Goal: Task Accomplishment & Management: Manage account settings

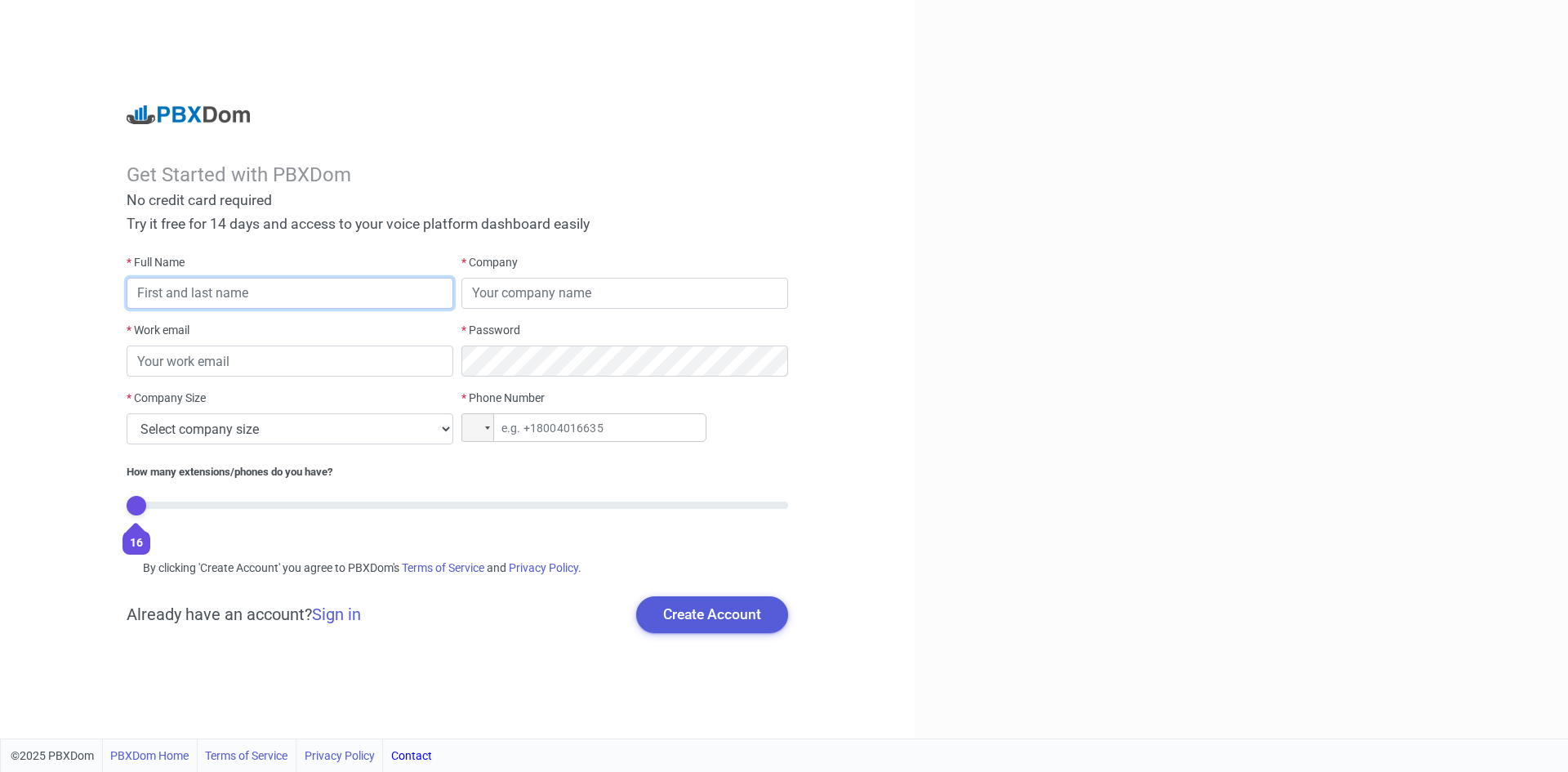
click at [187, 285] on input "text" at bounding box center [289, 293] width 327 height 31
type input "rob"
type input "pbxit"
click at [200, 360] on input "email" at bounding box center [289, 361] width 327 height 31
type input "[EMAIL_ADDRESS][DOMAIN_NAME]"
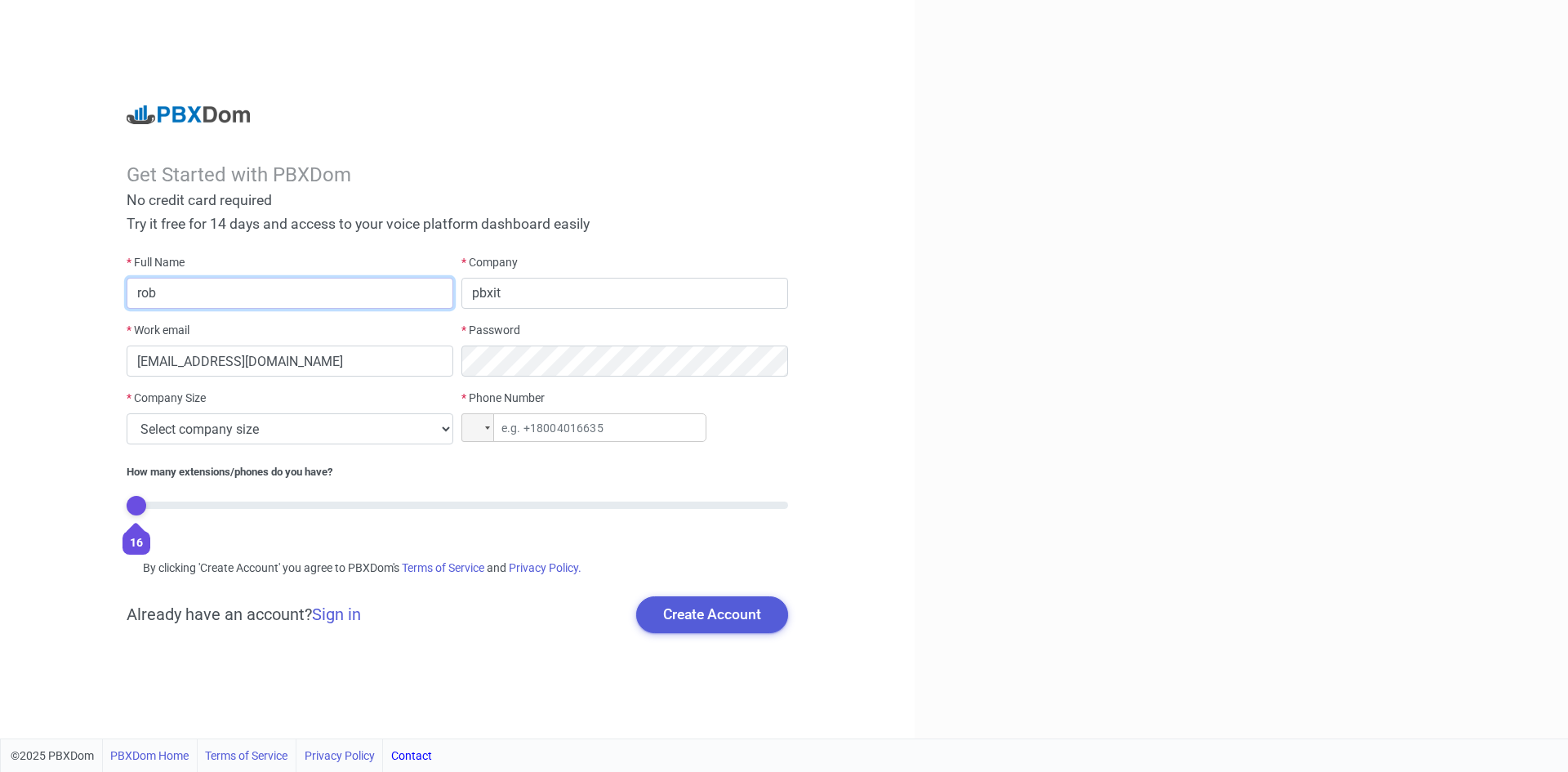
click at [201, 290] on input "rob" at bounding box center [289, 293] width 327 height 31
type input "[PERSON_NAME]"
click at [274, 426] on select "Select company size 1 - 9 employees 10 - 49 employees 50 - 199 employees 200 - …" at bounding box center [289, 428] width 327 height 31
select select "1"
click at [126, 413] on select "Select company size 1 - 9 employees 10 - 49 employees 50 - 199 employees 200 - …" at bounding box center [289, 428] width 327 height 31
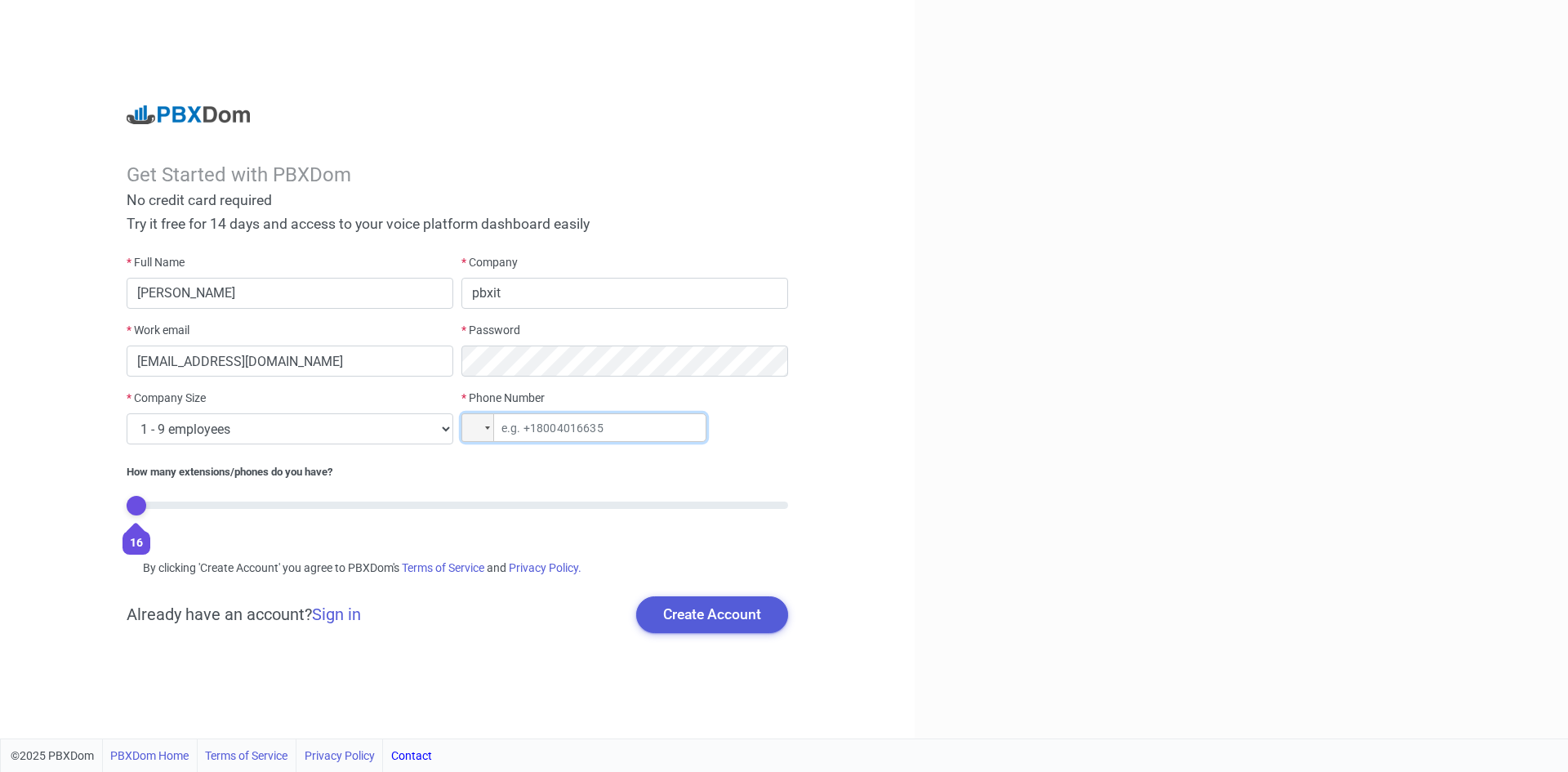
click at [537, 426] on input "tel" at bounding box center [584, 427] width 245 height 29
type input "+44 7730 594613"
drag, startPoint x: 135, startPoint y: 506, endPoint x: 508, endPoint y: 513, distance: 373.1
type input "12"
click at [508, 509] on input "range" at bounding box center [456, 504] width 661 height 7
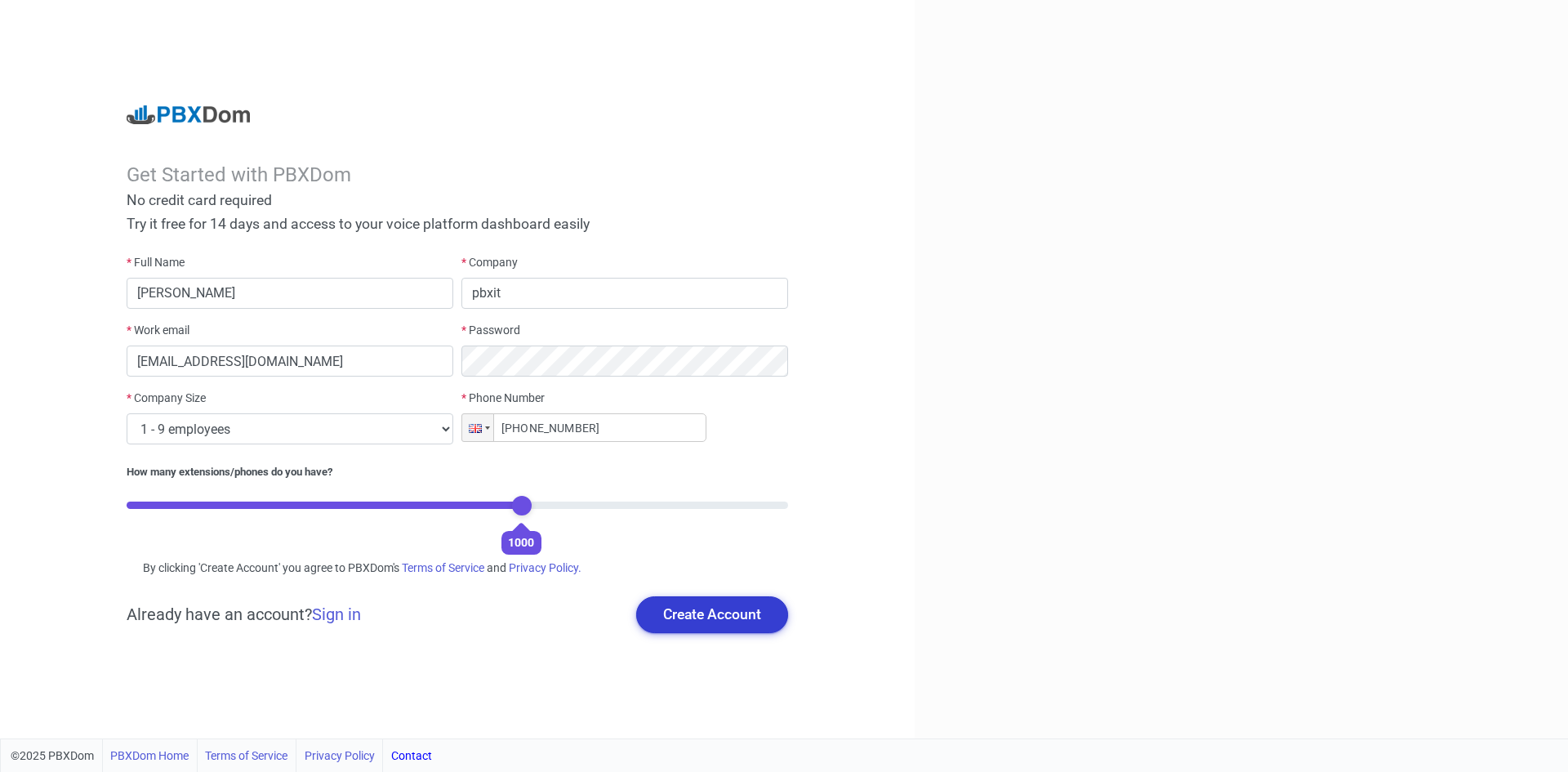
click at [698, 619] on button "Create Account" at bounding box center [712, 614] width 152 height 36
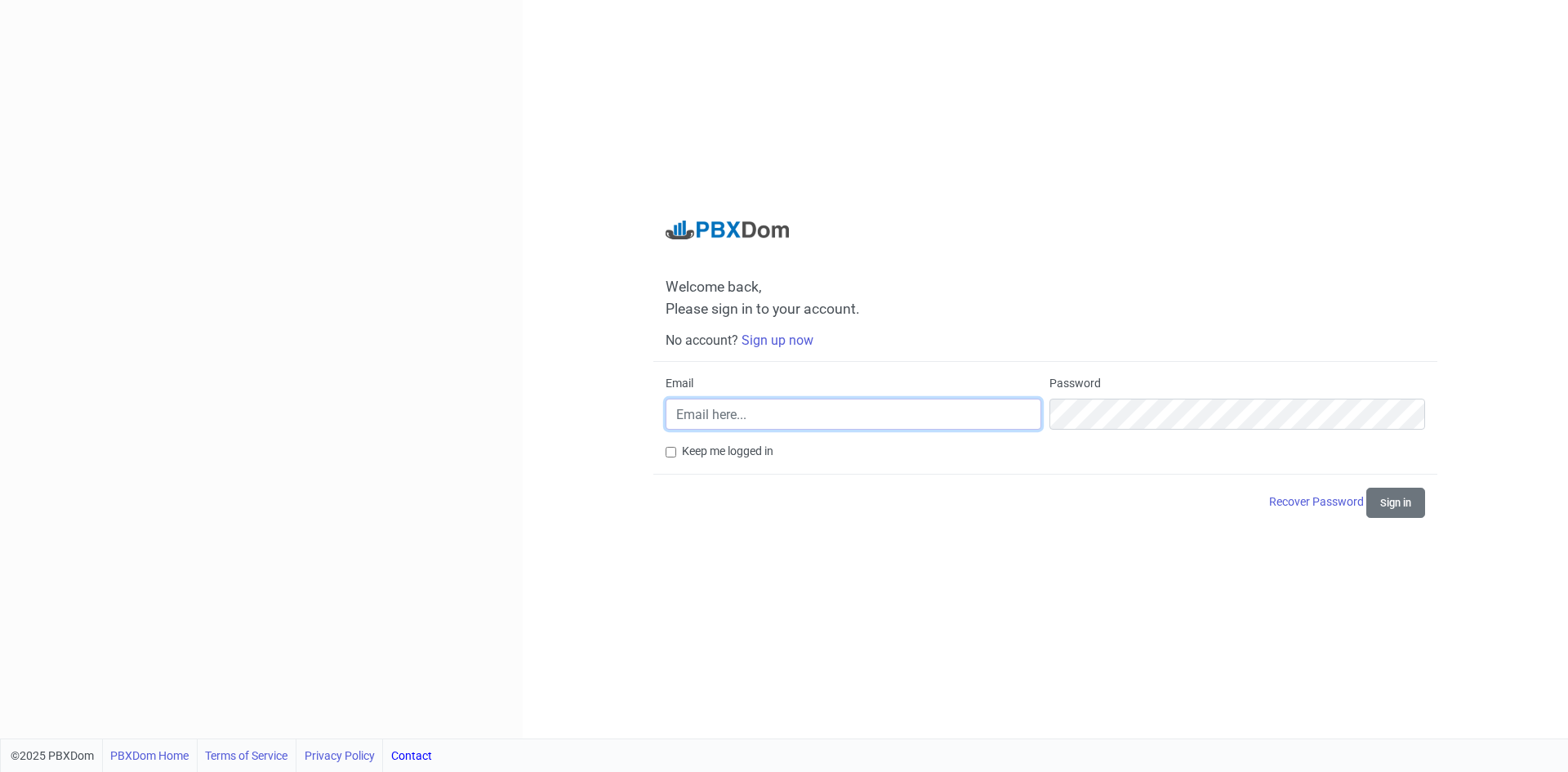
click at [732, 423] on input "Email" at bounding box center [853, 413] width 375 height 31
type input "[EMAIL_ADDRESS][DOMAIN_NAME]"
click at [1365, 487] on button "Sign in" at bounding box center [1394, 502] width 58 height 31
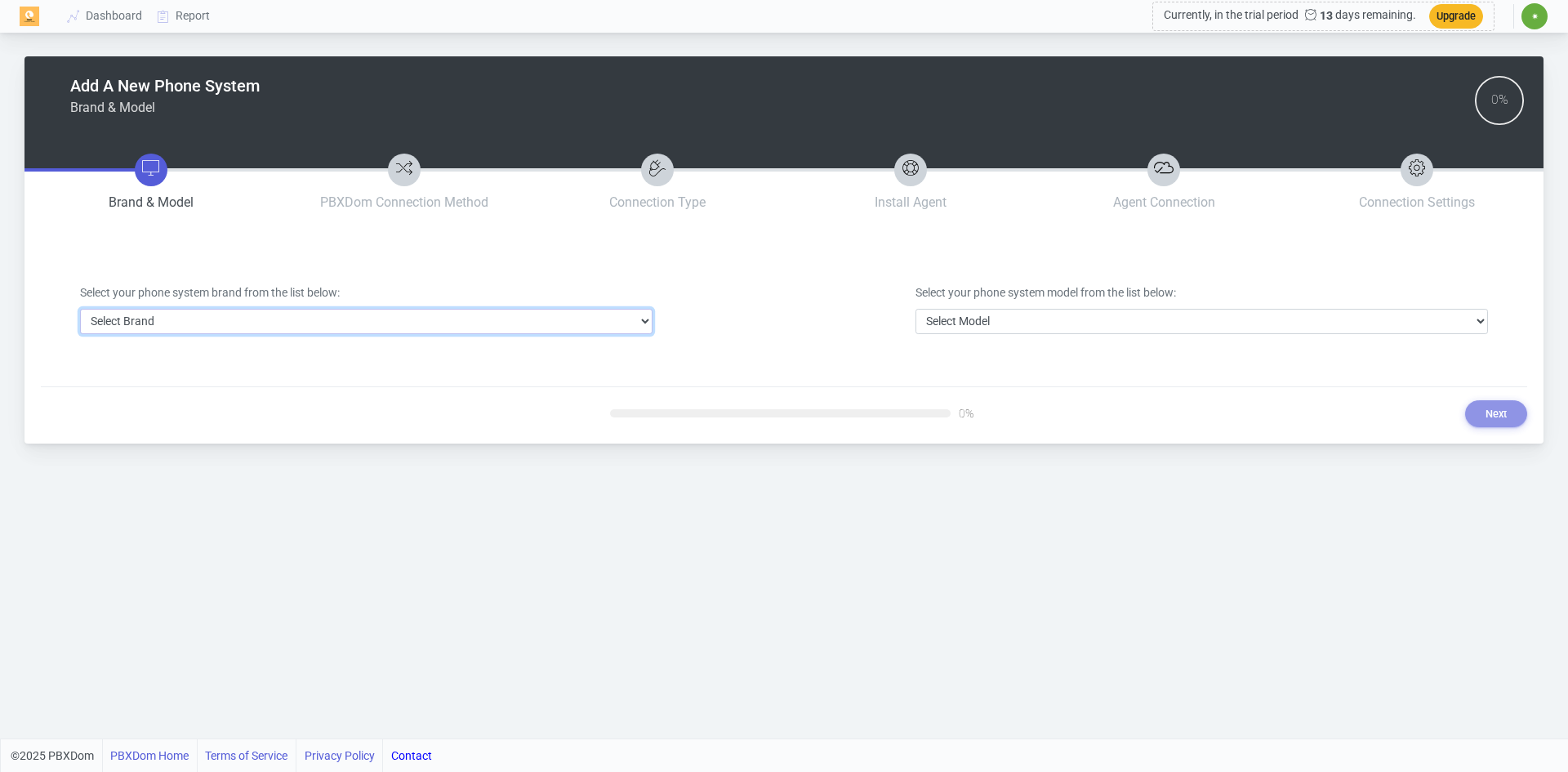
click at [644, 321] on select "Select Brand 3CX Avaya Cisco FreePBX/Asterisk Mitel Panasonic Yeastar" at bounding box center [366, 321] width 572 height 26
click at [195, 554] on div "Add A New Phone System Brand & Model 0% Brand & Model PBXDom Connection Method …" at bounding box center [784, 369] width 1568 height 738
click at [213, 320] on select "Select Brand 3CX Avaya Cisco FreePBX/Asterisk Mitel Panasonic Yeastar" at bounding box center [366, 321] width 572 height 26
select select "3"
click at [80, 308] on select "Select Brand 3CX Avaya Cisco FreePBX/Asterisk Mitel Panasonic Yeastar" at bounding box center [366, 321] width 572 height 26
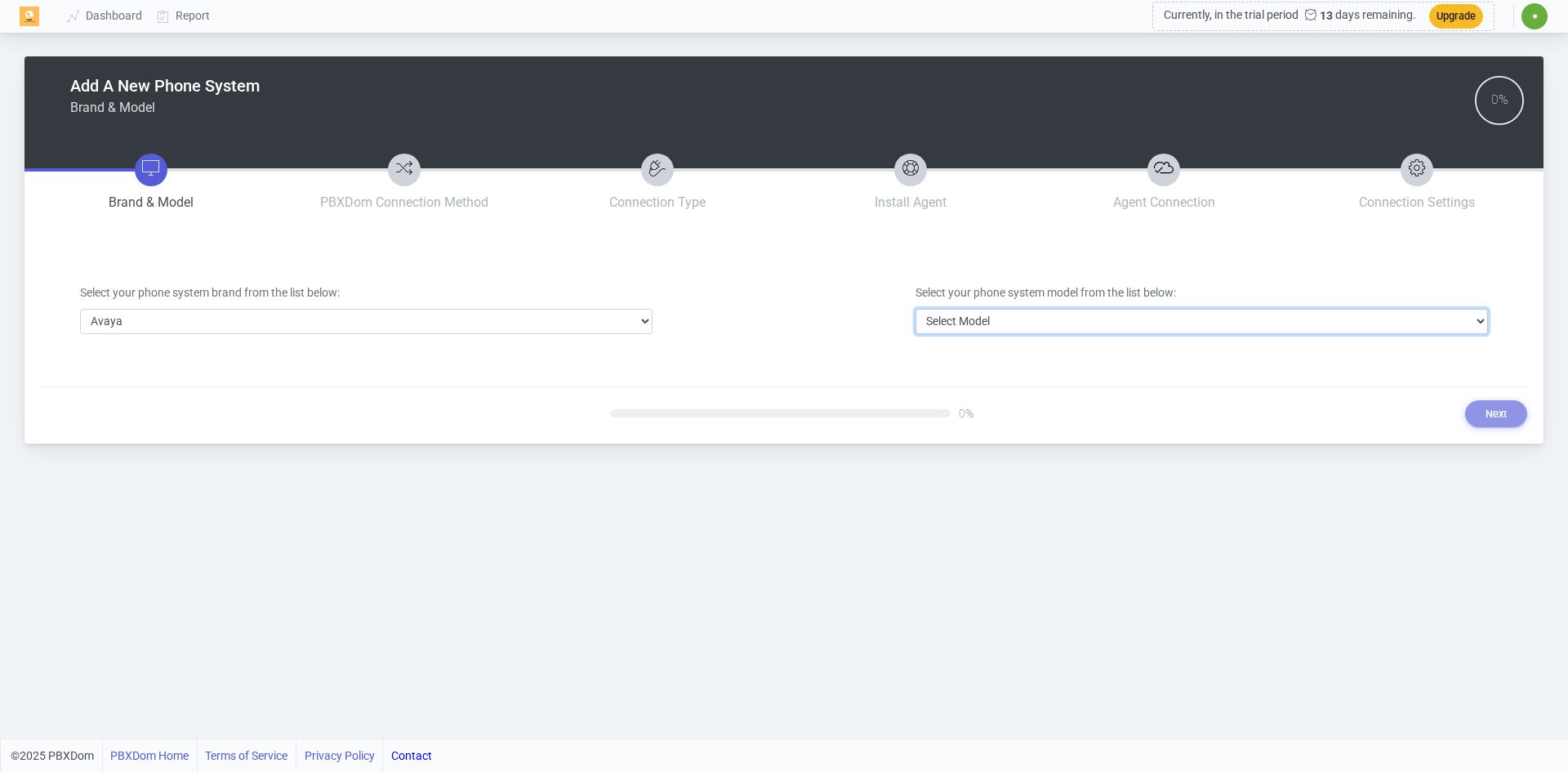
click at [1188, 321] on select "Select Model Avaya Aura Communication Manager Avaya IP Office 500/Server Edition" at bounding box center [1200, 321] width 572 height 26
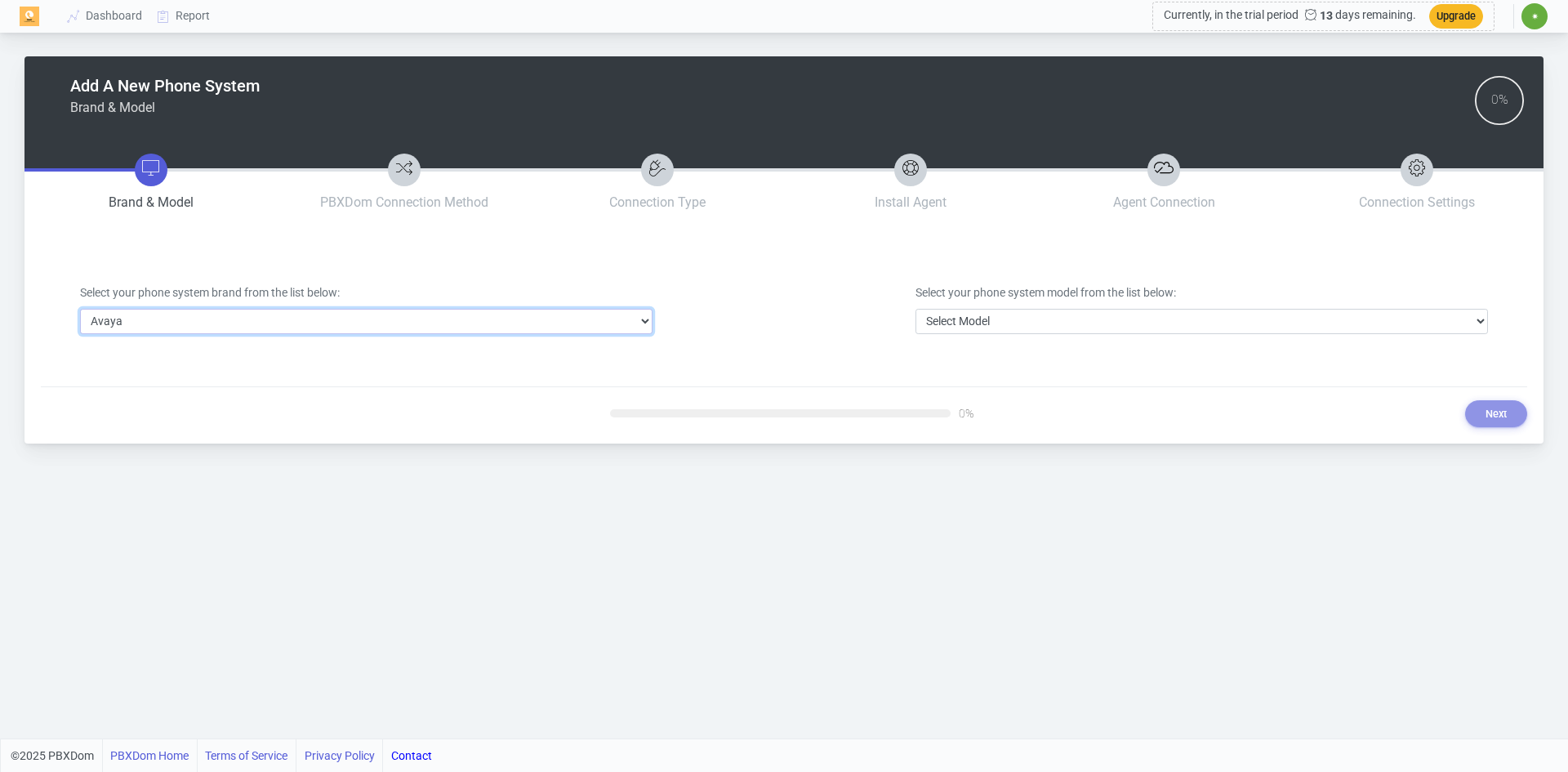
click at [618, 317] on select "Select Brand 3CX Avaya Cisco FreePBX/Asterisk Mitel Panasonic Yeastar" at bounding box center [366, 321] width 572 height 26
click at [195, 255] on div "Select your phone system brand from the list below: Select Brand 3CX Avaya Cisc…" at bounding box center [784, 308] width 1432 height 128
click at [650, 322] on select "Select Brand 3CX Avaya Cisco FreePBX/Asterisk Mitel Panasonic Yeastar" at bounding box center [366, 321] width 572 height 26
click at [80, 308] on select "Select Brand 3CX Avaya Cisco FreePBX/Asterisk Mitel Panasonic Yeastar" at bounding box center [366, 321] width 572 height 26
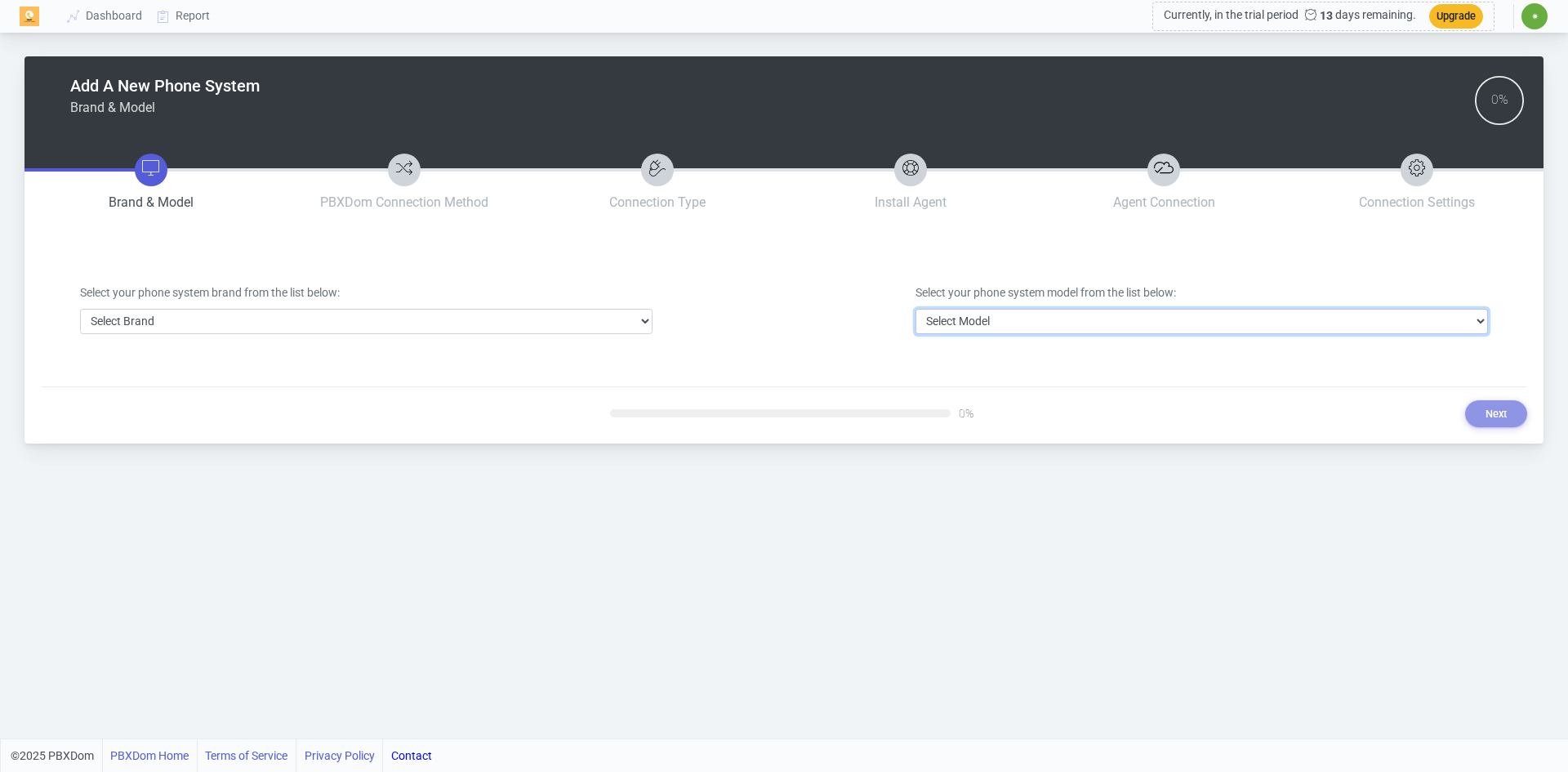
click at [1138, 317] on select "Select Model" at bounding box center [1200, 321] width 572 height 26
click at [1136, 317] on select "Select Model" at bounding box center [1200, 321] width 572 height 26
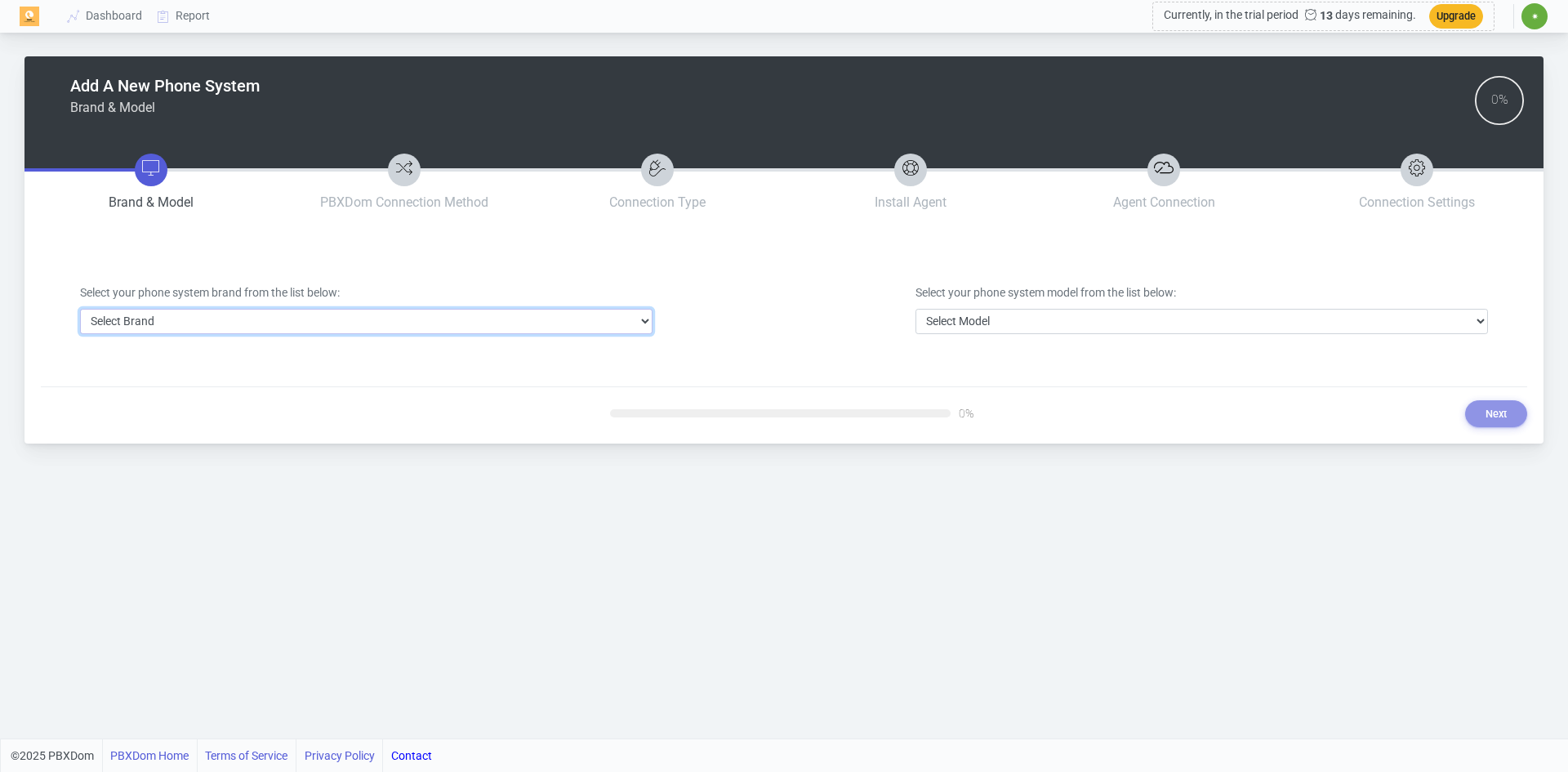
click at [650, 315] on select "Select Brand 3CX Avaya Cisco FreePBX/Asterisk Mitel Panasonic Yeastar" at bounding box center [366, 321] width 572 height 26
click at [80, 308] on select "Select Brand 3CX Avaya Cisco FreePBX/Asterisk Mitel Panasonic Yeastar" at bounding box center [366, 321] width 572 height 26
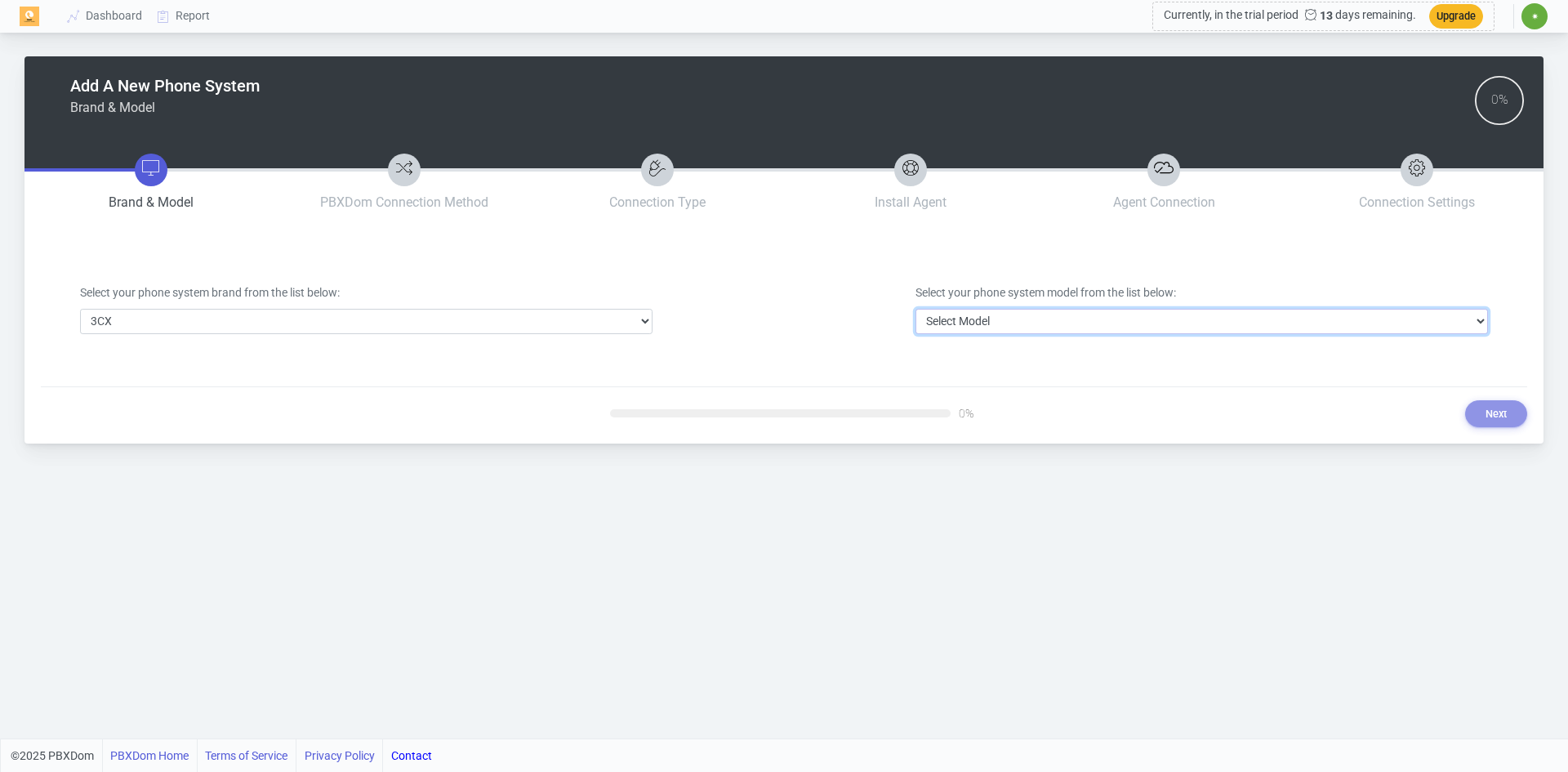
click at [1074, 316] on select "Select Model 3CX" at bounding box center [1200, 321] width 572 height 26
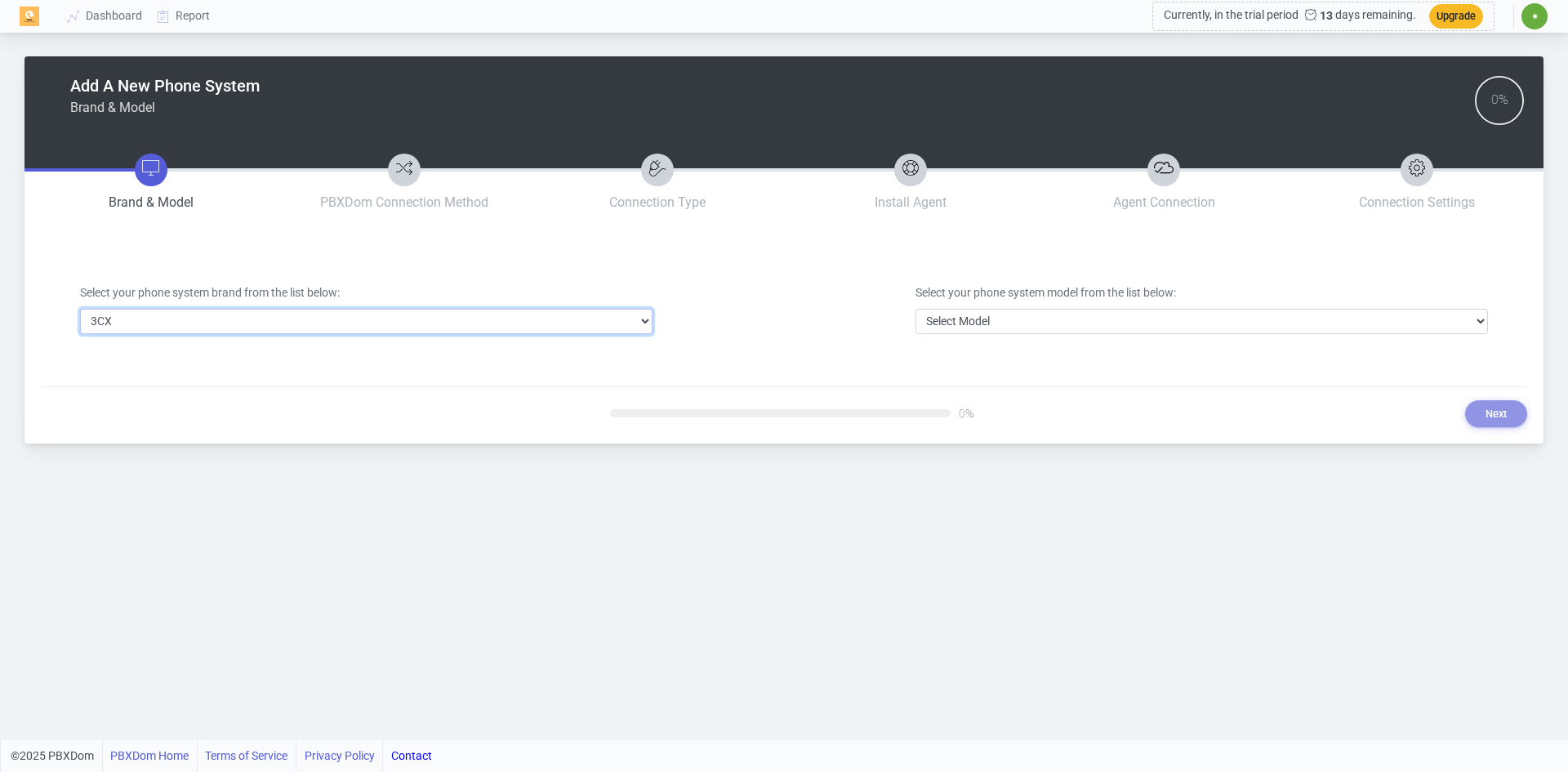
click at [356, 323] on select "Select Brand 3CX Avaya Cisco FreePBX/Asterisk Mitel Panasonic Yeastar" at bounding box center [366, 321] width 572 height 26
click at [80, 308] on select "Select Brand 3CX Avaya Cisco FreePBX/Asterisk Mitel Panasonic Yeastar" at bounding box center [366, 321] width 572 height 26
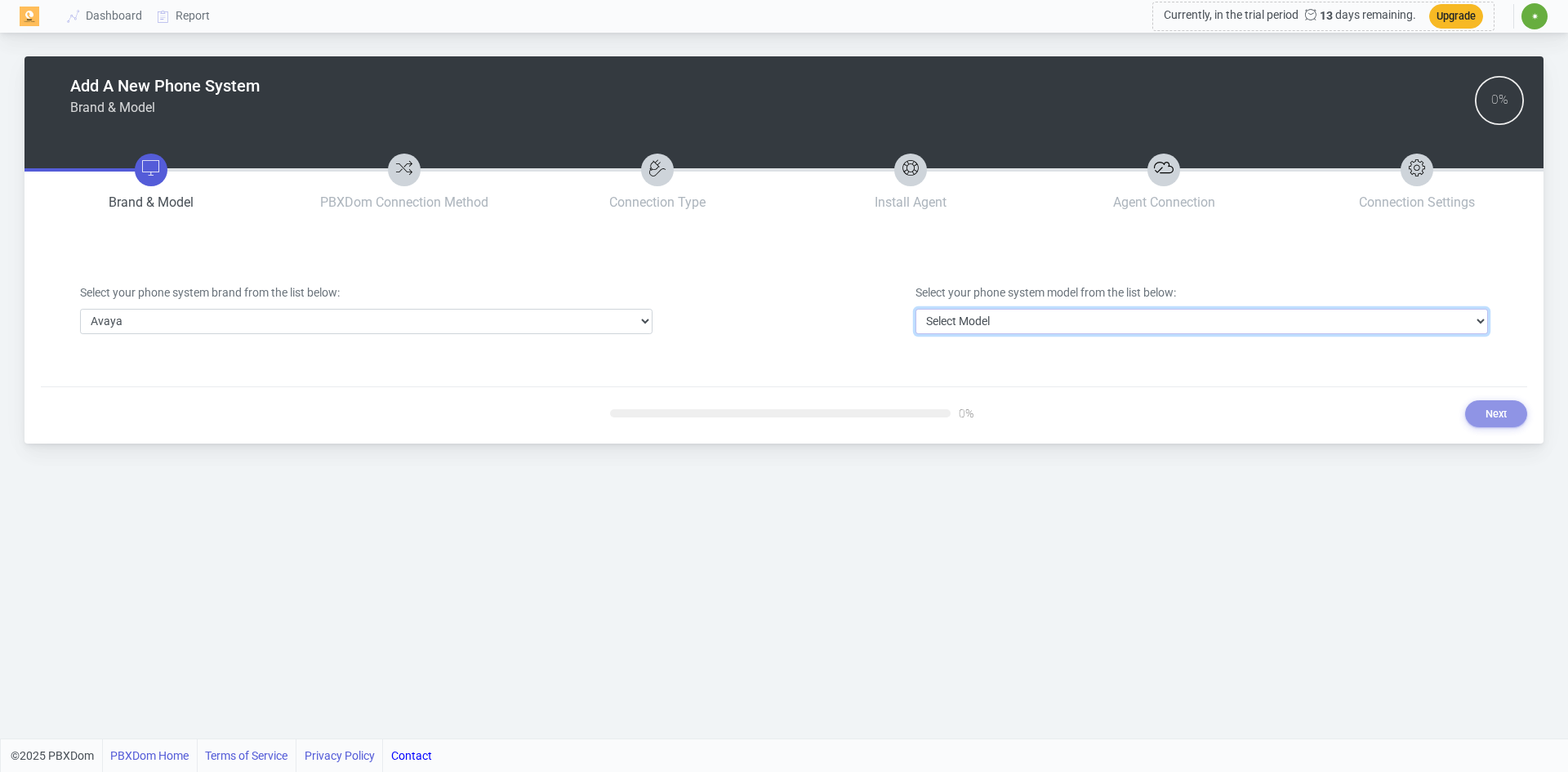
click at [975, 327] on select "Select Model Avaya Aura Communication Manager Avaya IP Office 500/Server Edition" at bounding box center [1200, 321] width 572 height 26
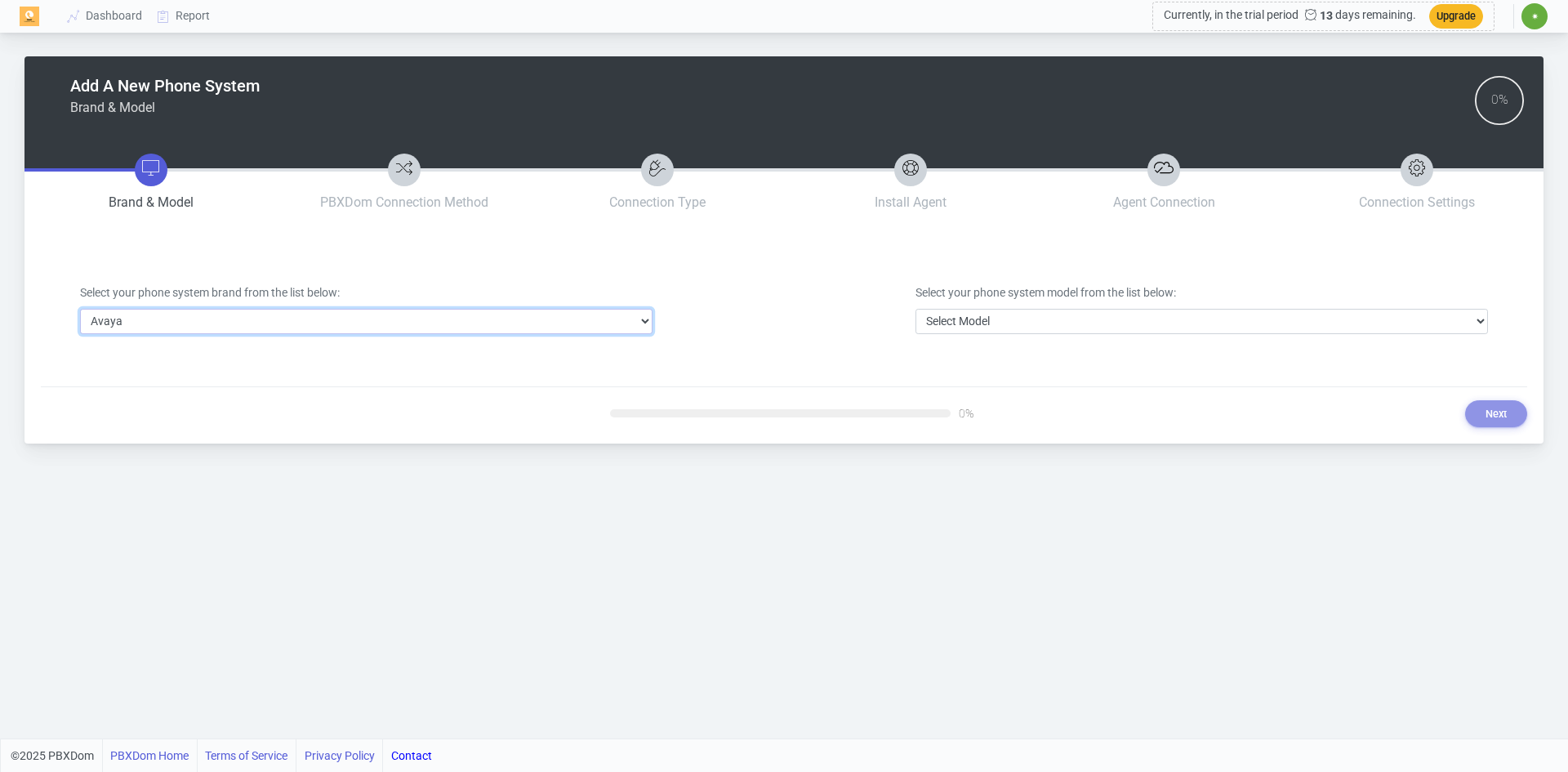
click at [159, 317] on select "Select Brand 3CX Avaya Cisco FreePBX/Asterisk Mitel Panasonic Yeastar" at bounding box center [366, 321] width 572 height 26
click at [80, 308] on select "Select Brand 3CX Avaya Cisco FreePBX/Asterisk Mitel Panasonic Yeastar" at bounding box center [366, 321] width 572 height 26
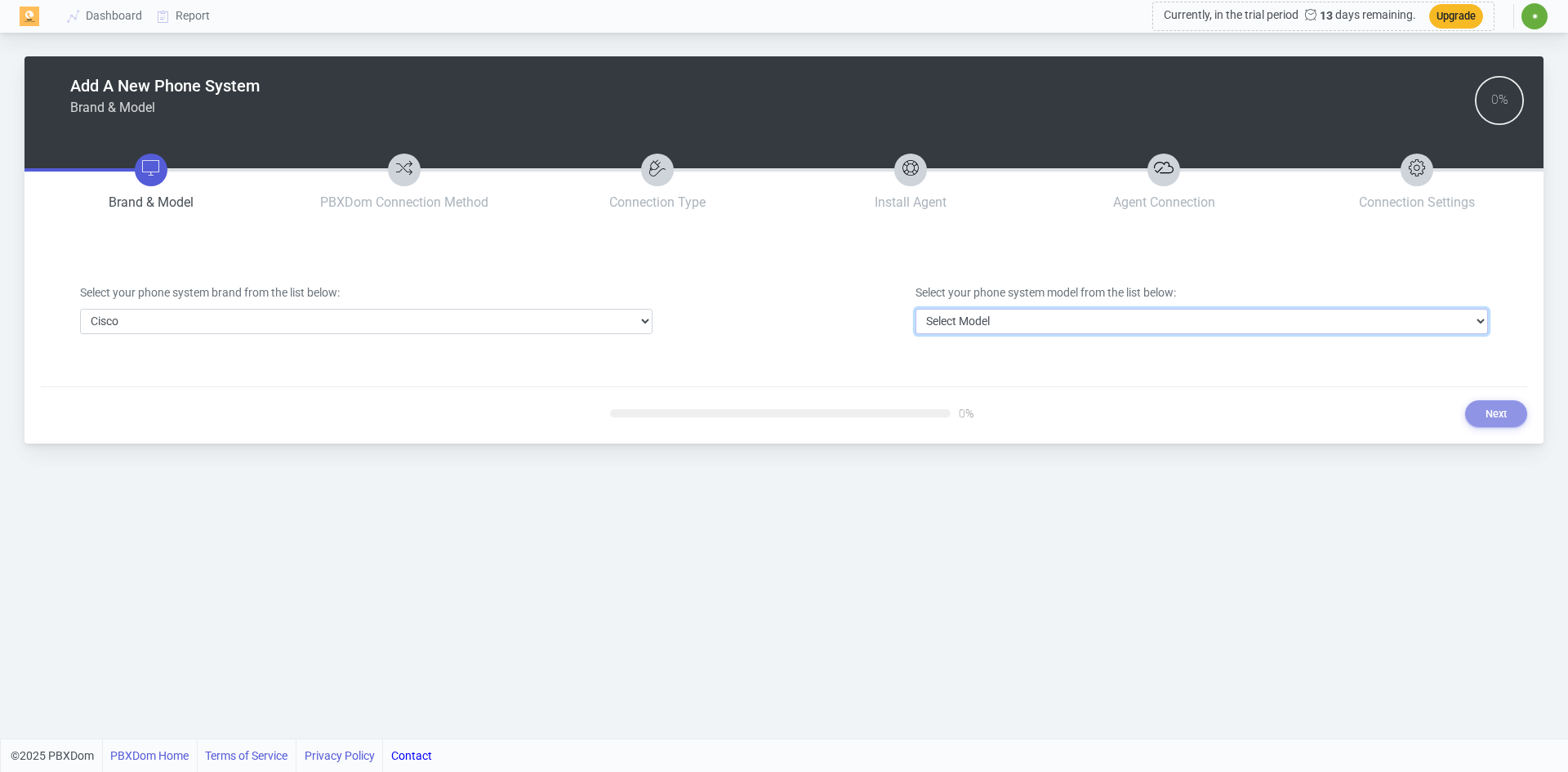
click at [1000, 320] on select "Select Model Business Edition 4000 or older Business Edition 6000/7000 CUCM bel…" at bounding box center [1200, 321] width 572 height 26
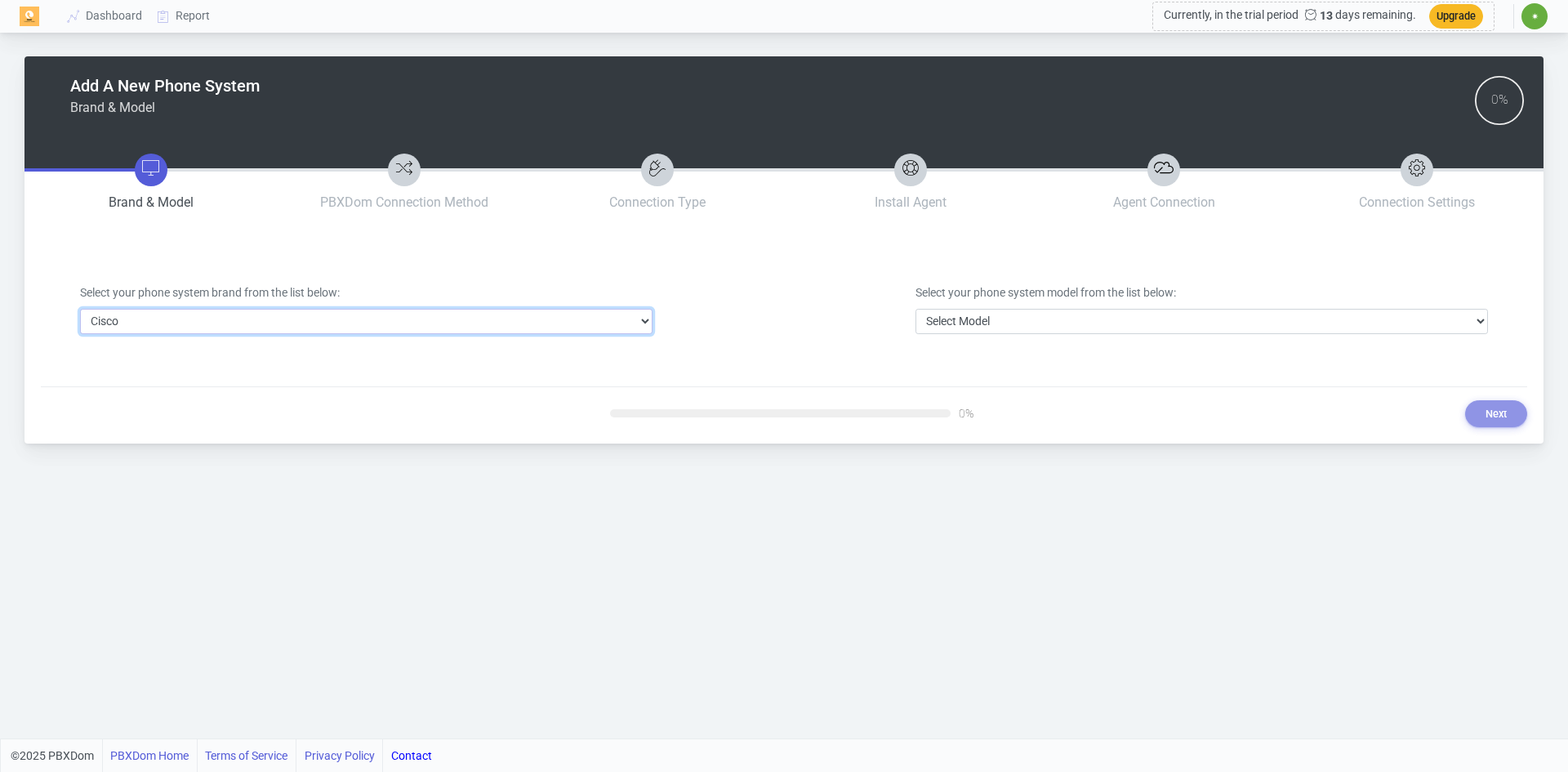
click at [267, 320] on select "Select Brand 3CX Avaya Cisco FreePBX/Asterisk Mitel Panasonic Yeastar" at bounding box center [366, 321] width 572 height 26
click at [80, 308] on select "Select Brand 3CX Avaya Cisco FreePBX/Asterisk Mitel Panasonic Yeastar" at bounding box center [366, 321] width 572 height 26
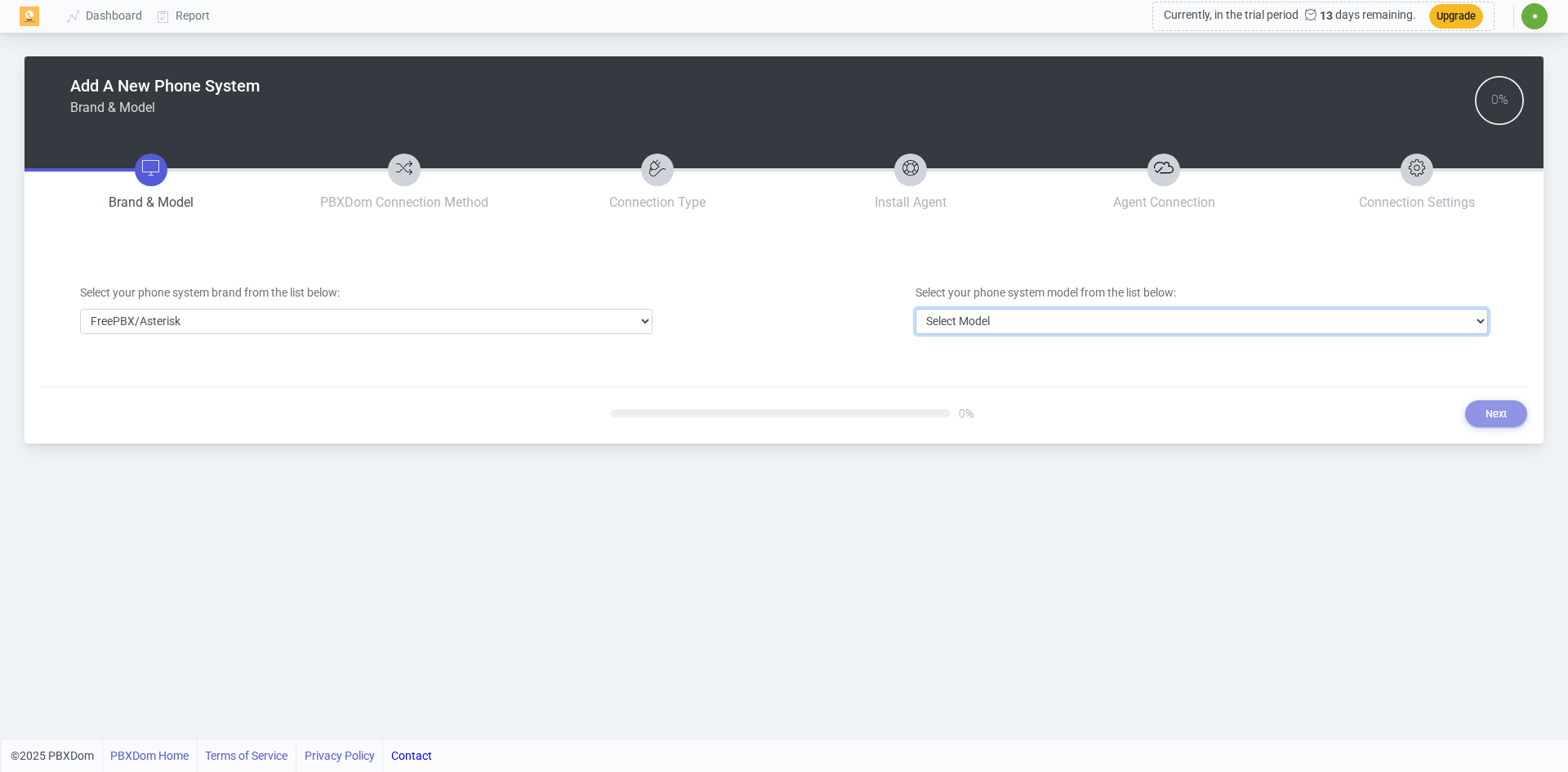
click at [984, 327] on select "Select Model FreePBX/Asterisk" at bounding box center [1200, 321] width 572 height 26
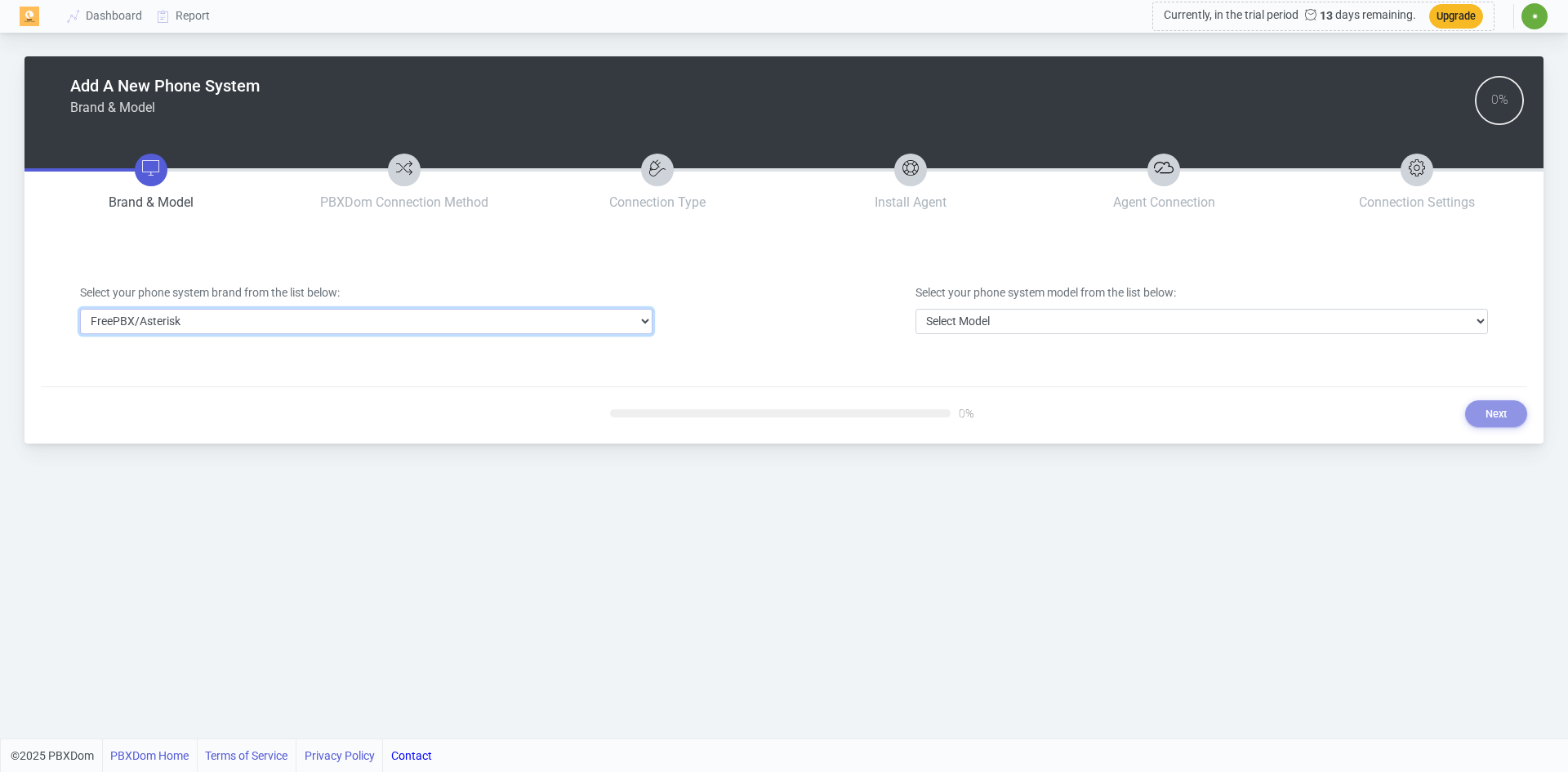
click at [175, 322] on select "Select Brand 3CX Avaya Cisco FreePBX/Asterisk Mitel Panasonic Yeastar" at bounding box center [366, 321] width 572 height 26
click at [80, 308] on select "Select Brand 3CX Avaya Cisco FreePBX/Asterisk Mitel Panasonic Yeastar" at bounding box center [366, 321] width 572 height 26
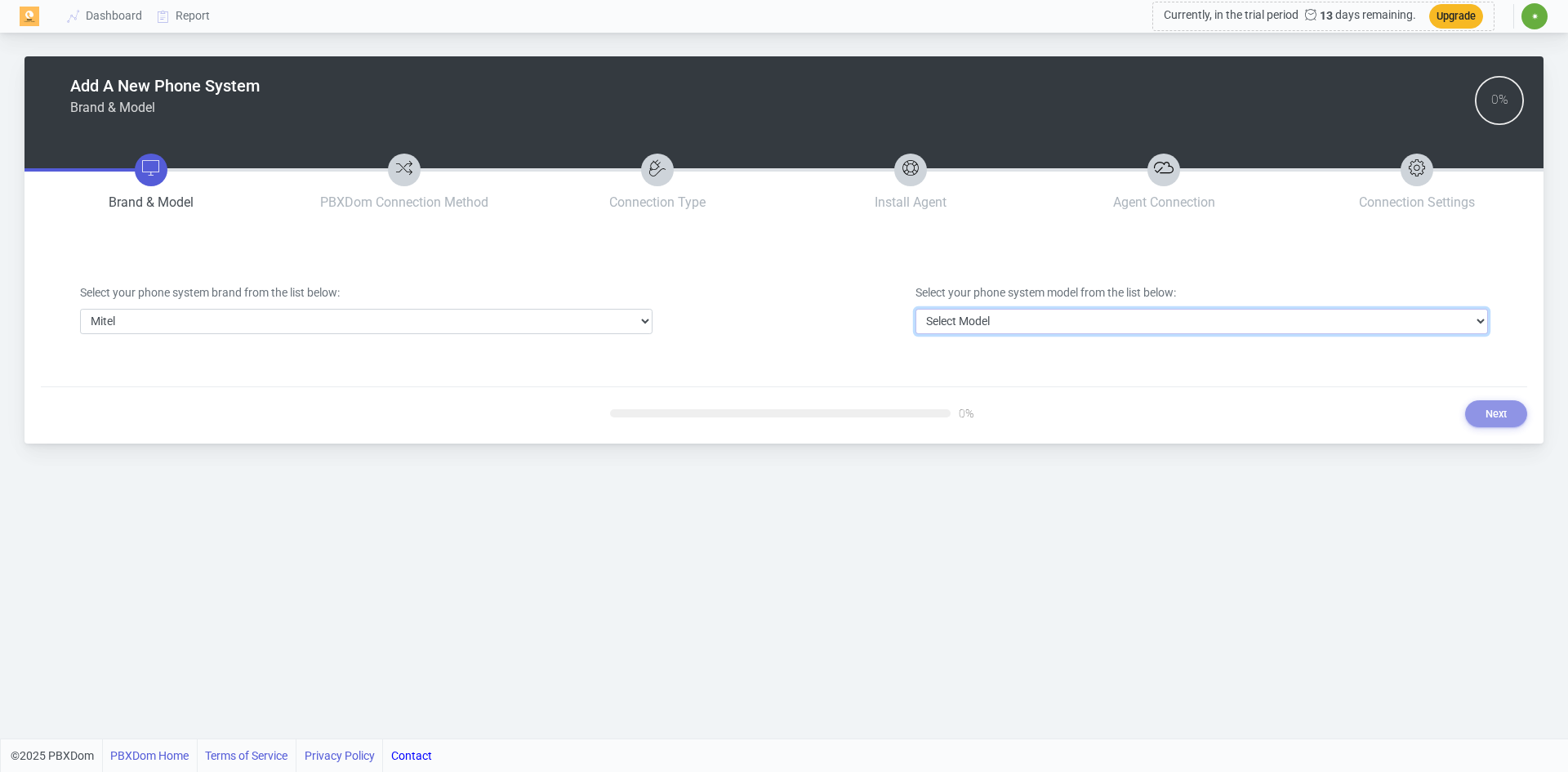
click at [1007, 322] on select "Select Model MiVoice Business (Mitel 3000 series)" at bounding box center [1200, 321] width 572 height 26
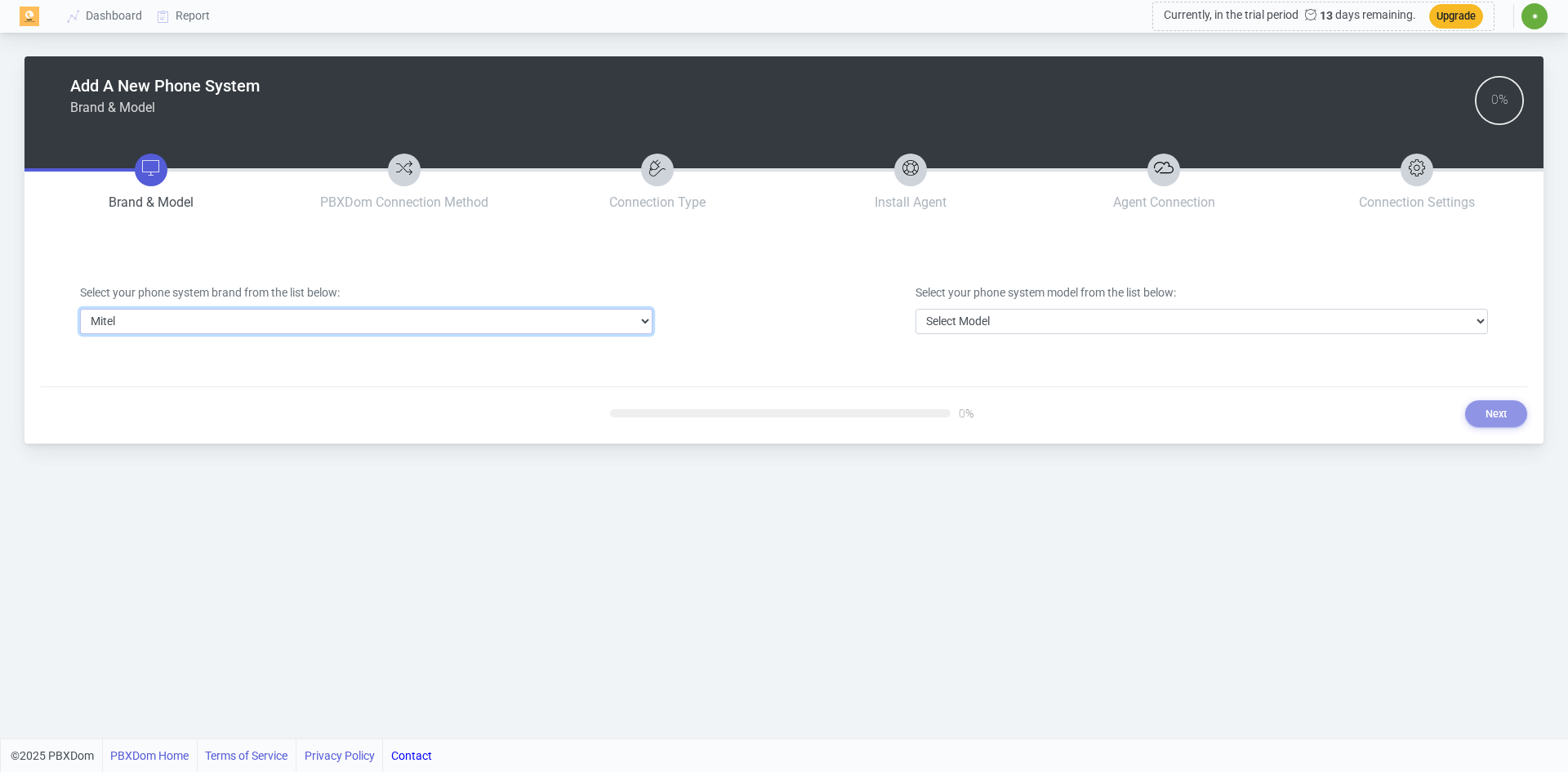
click at [314, 318] on select "Select Brand 3CX Avaya Cisco FreePBX/Asterisk Mitel Panasonic Yeastar" at bounding box center [366, 321] width 572 height 26
click at [80, 308] on select "Select Brand 3CX Avaya Cisco FreePBX/Asterisk Mitel Panasonic Yeastar" at bounding box center [366, 321] width 572 height 26
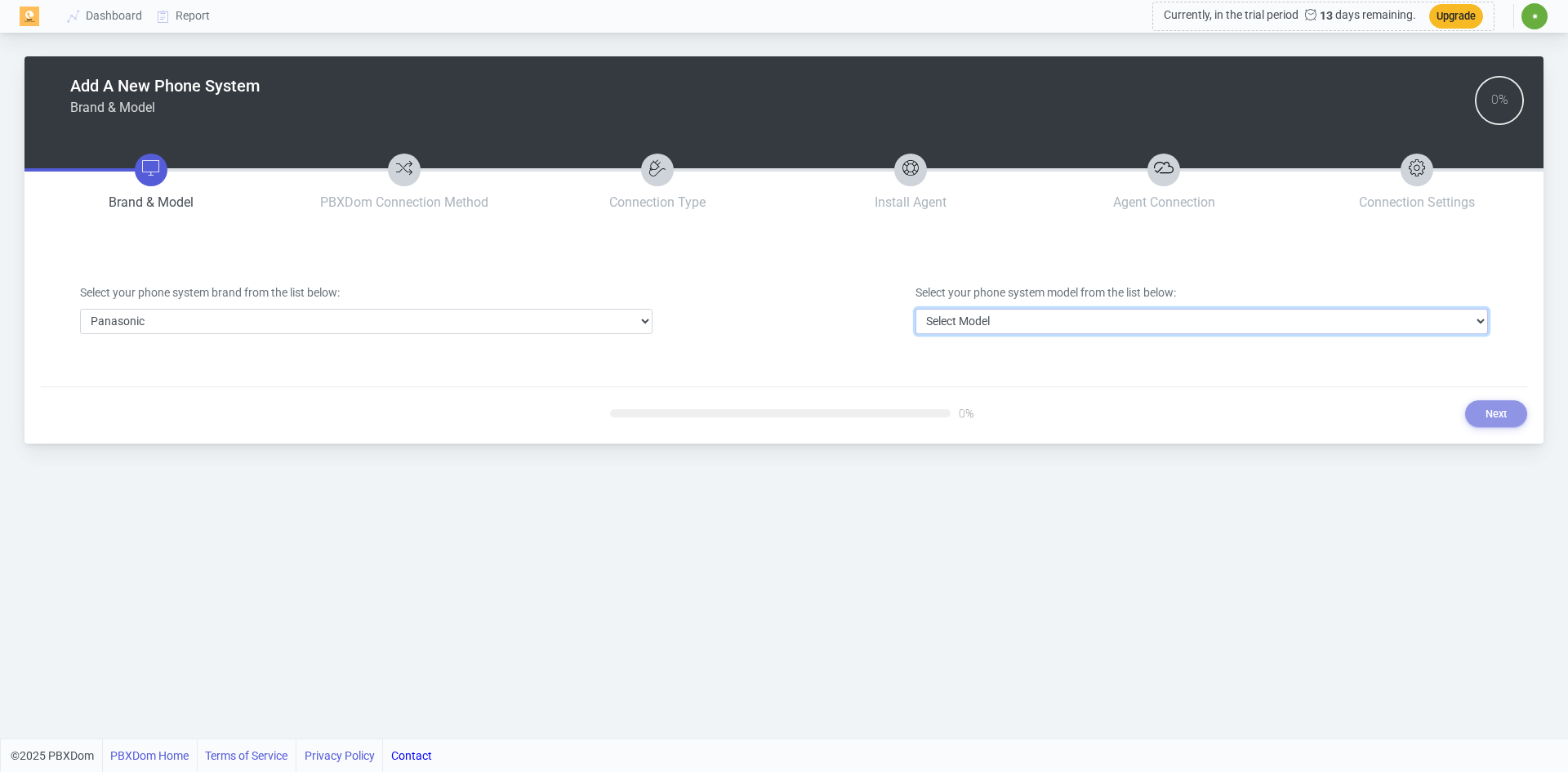
click at [1028, 321] on select "Select Model DBS Series ICX/S-ICX Series KX-NCP Series KX-NS Series KX-NSX Seri…" at bounding box center [1200, 321] width 572 height 26
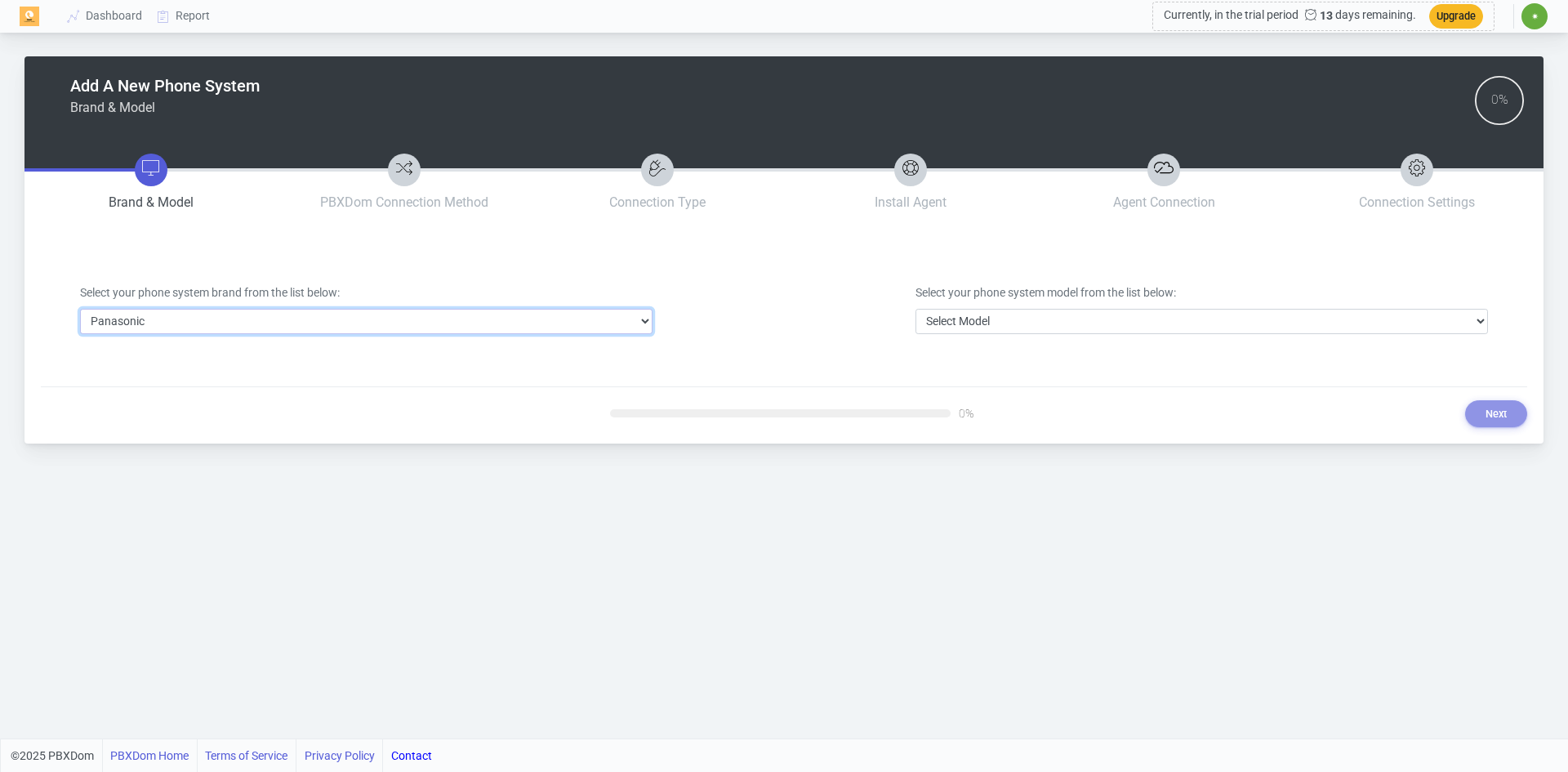
drag, startPoint x: 507, startPoint y: 322, endPoint x: 438, endPoint y: 333, distance: 69.9
click at [495, 322] on select "Select Brand 3CX Avaya Cisco FreePBX/Asterisk Mitel Panasonic Yeastar" at bounding box center [366, 321] width 572 height 26
select select "15"
click at [80, 308] on select "Select Brand 3CX Avaya Cisco FreePBX/Asterisk Mitel Panasonic Yeastar" at bounding box center [366, 321] width 572 height 26
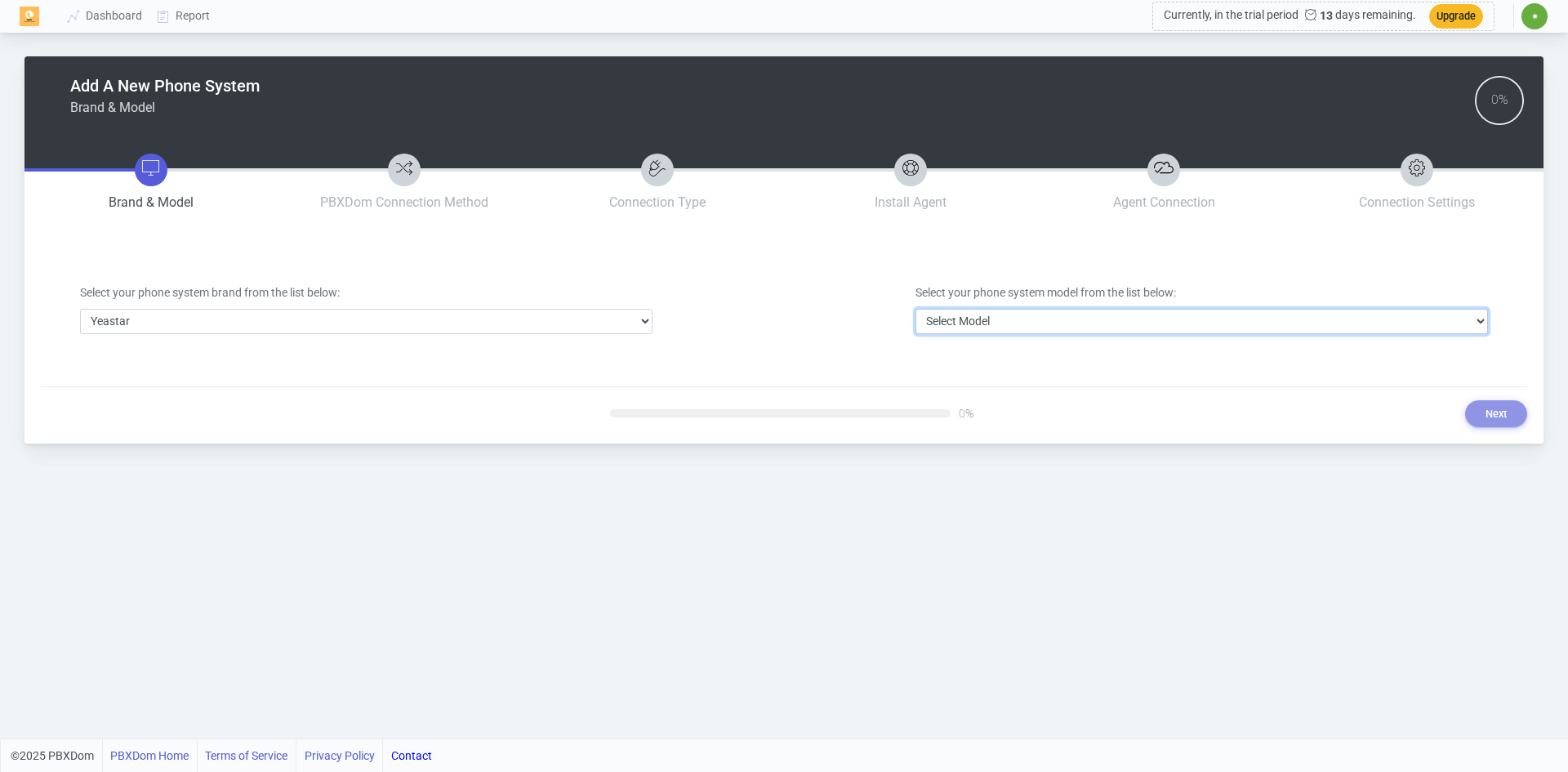
click at [982, 321] on select "Select Model MyPBX Series S-Series" at bounding box center [1200, 321] width 572 height 26
click at [769, 548] on div "Add A New Phone System Brand & Model 0% Brand & Model PBXDom Connection Method …" at bounding box center [784, 369] width 1568 height 738
click at [401, 167] on icon at bounding box center [404, 168] width 20 height 20
click at [1507, 97] on div "0%" at bounding box center [1499, 100] width 17 height 17
click at [27, 16] on img at bounding box center [30, 17] width 20 height 20
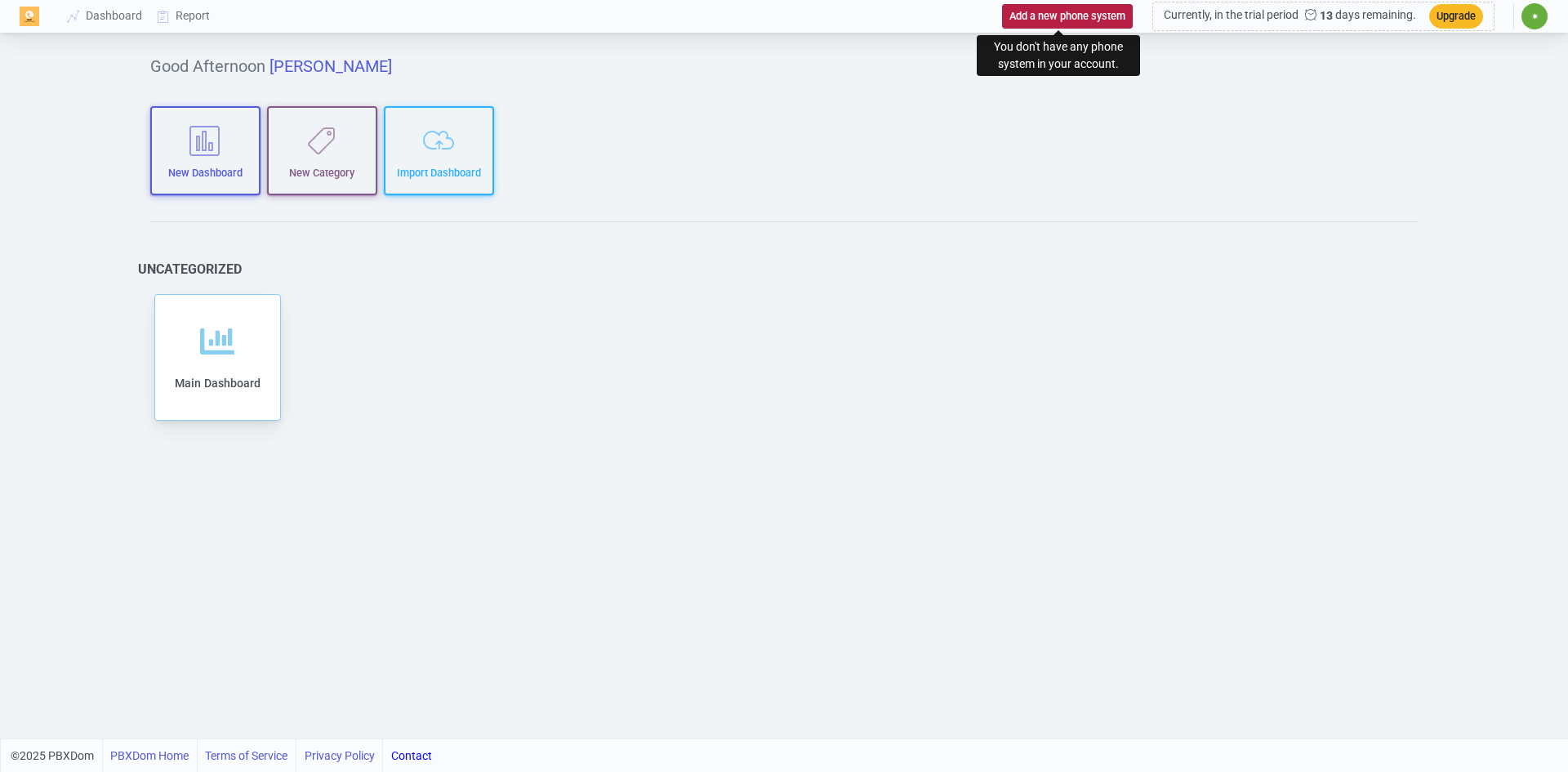
click at [1076, 17] on button "Add a new phone system" at bounding box center [1067, 16] width 130 height 24
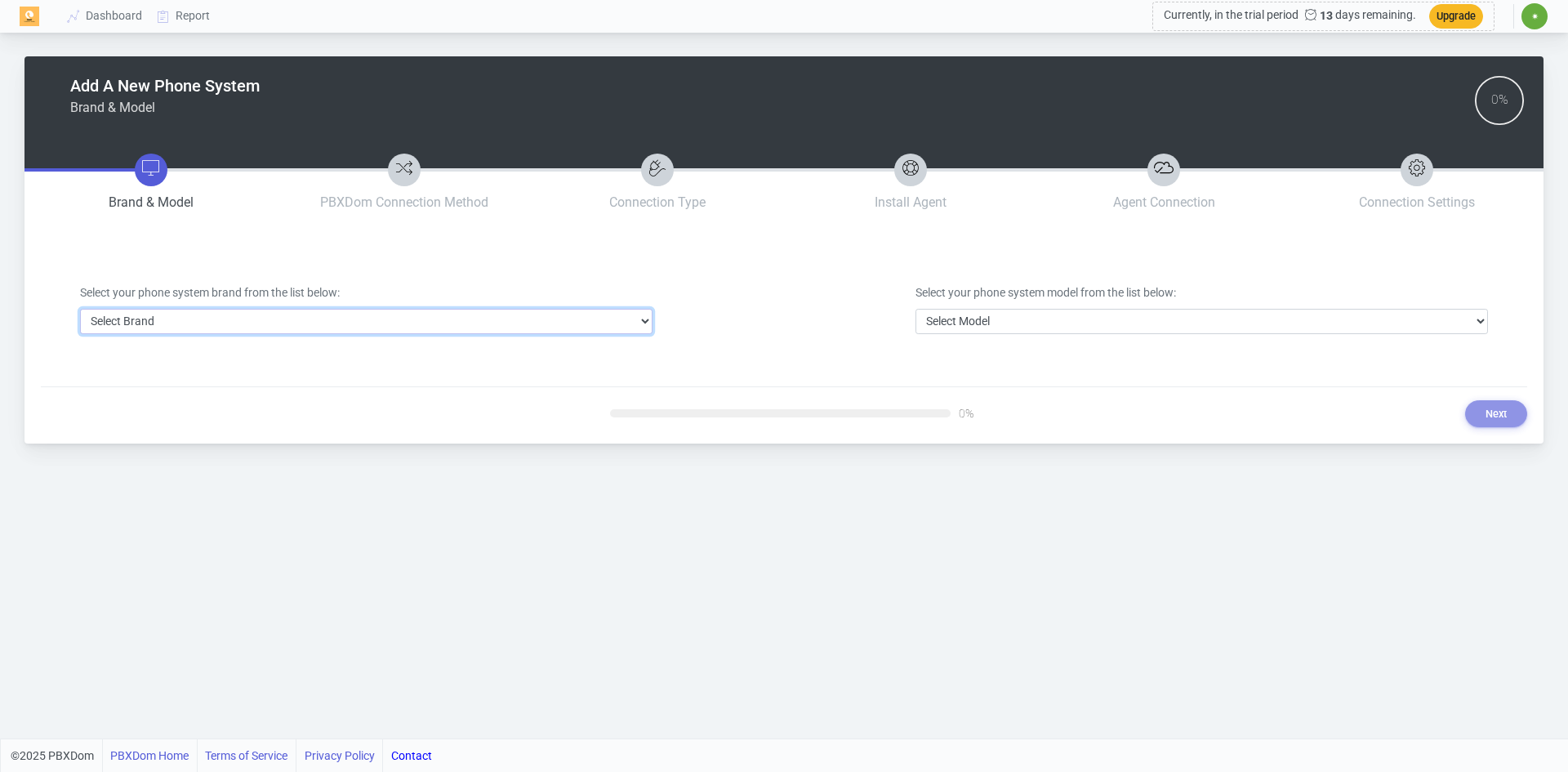
click at [283, 320] on select "Select Brand 3CX Avaya Cisco FreePBX/Asterisk Mitel Panasonic Yeastar" at bounding box center [366, 321] width 572 height 26
select select "3"
click at [80, 308] on select "Select Brand 3CX Avaya Cisco FreePBX/Asterisk Mitel Panasonic Yeastar" at bounding box center [366, 321] width 572 height 26
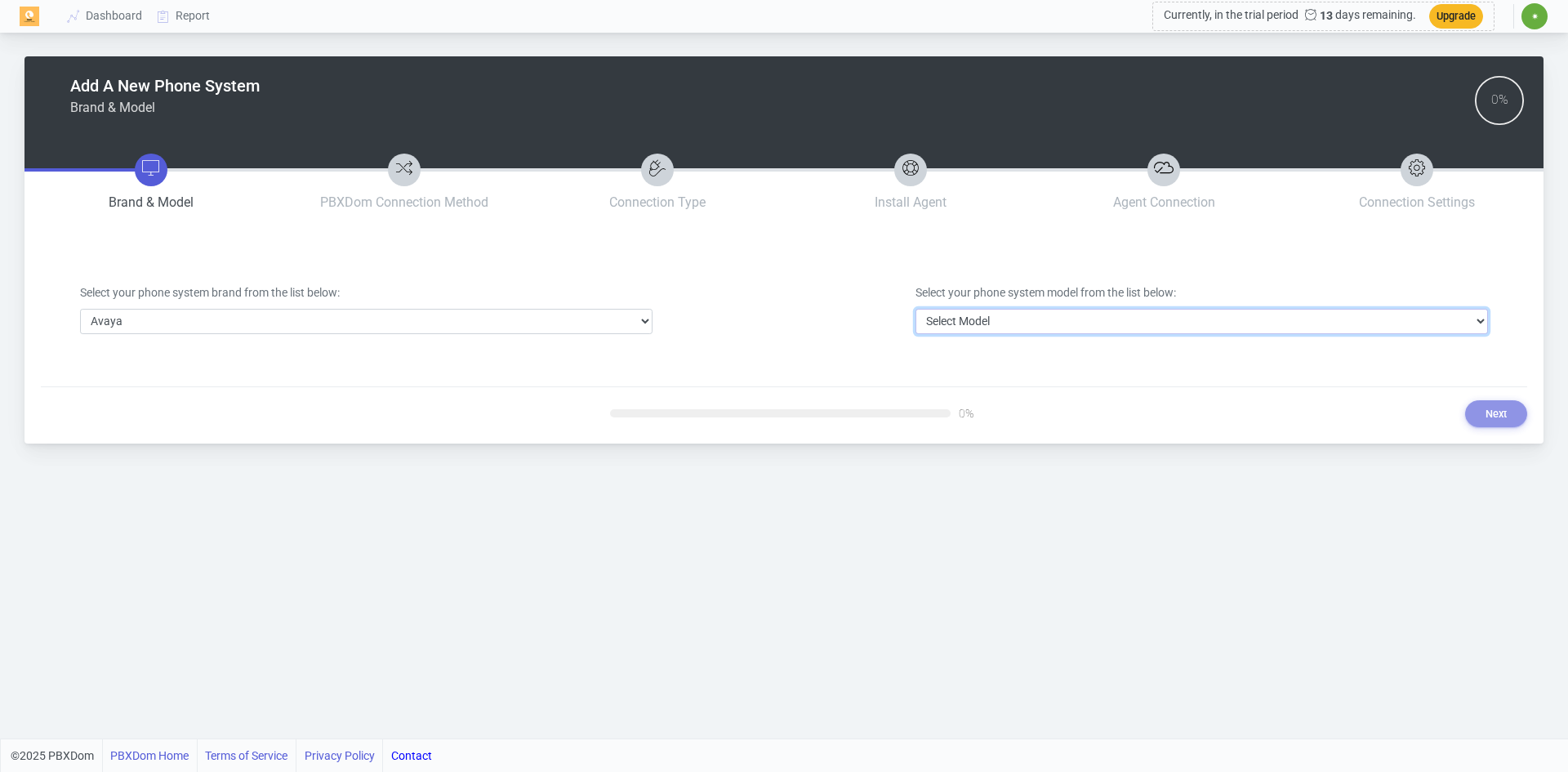
click at [1016, 319] on select "Select Model Avaya Aura Communication Manager Avaya IP Office 500/Server Edition" at bounding box center [1200, 321] width 572 height 26
click at [706, 553] on div "Add A New Phone System Brand & Model 0% Brand & Model PBXDom Connection Method …" at bounding box center [784, 369] width 1568 height 738
click at [1530, 15] on span "✷" at bounding box center [1533, 17] width 7 height 10
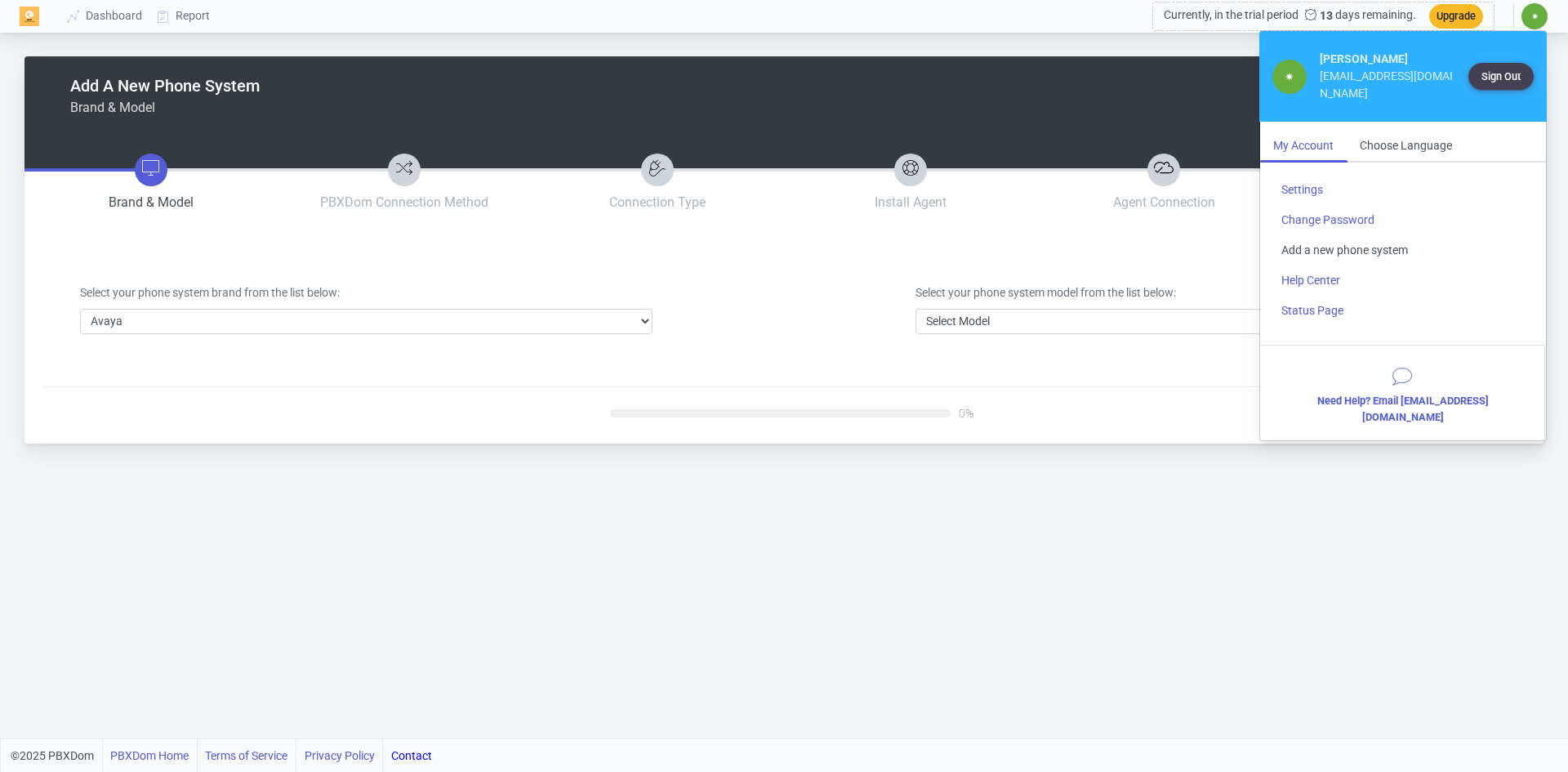
click at [1328, 235] on link "Add a new phone system" at bounding box center [1402, 250] width 270 height 31
click at [1309, 266] on link "Help Center" at bounding box center [1402, 281] width 270 height 31
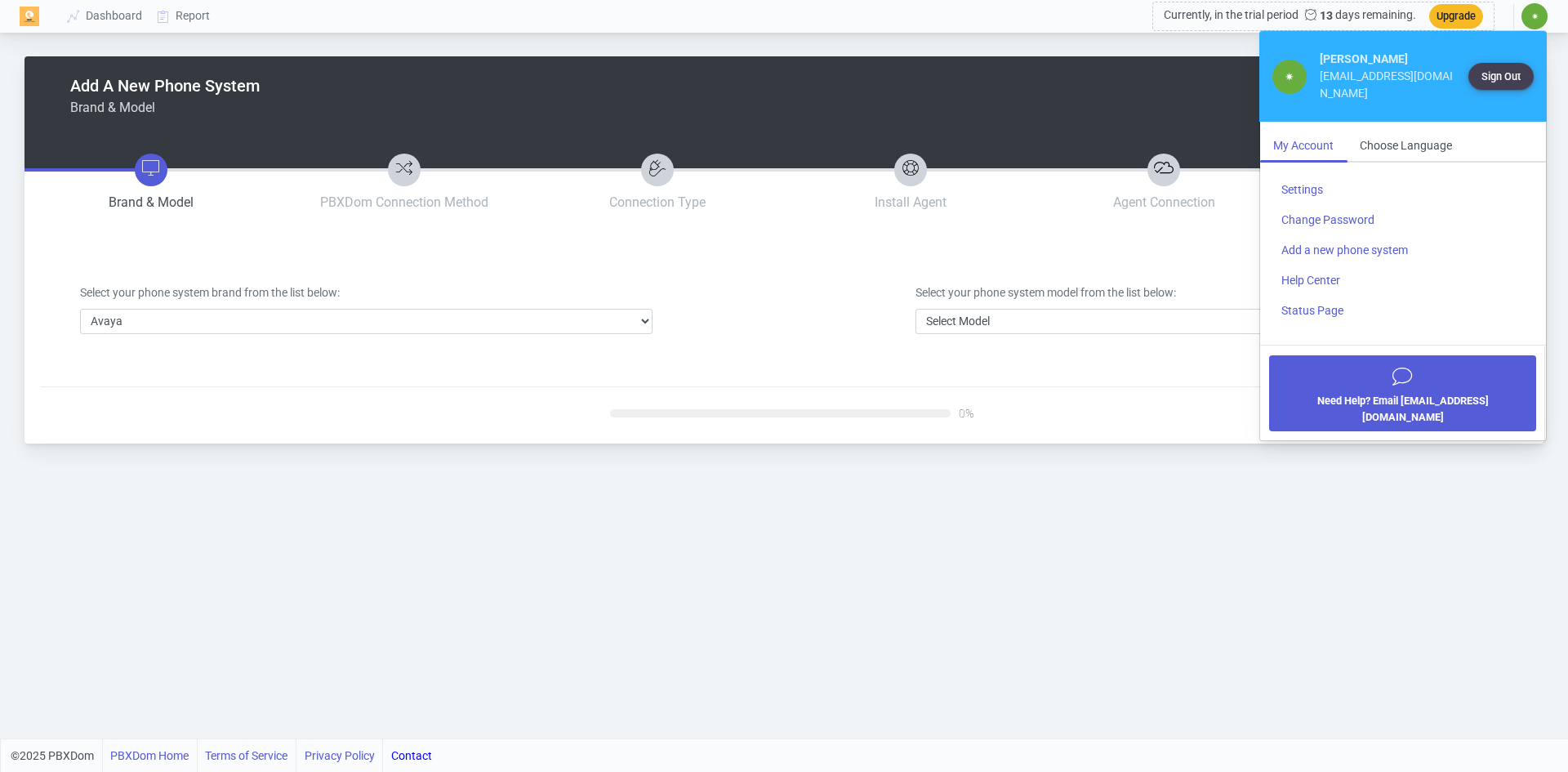
click at [1408, 376] on button "Need Help? Email [EMAIL_ADDRESS][DOMAIN_NAME]" at bounding box center [1401, 392] width 266 height 76
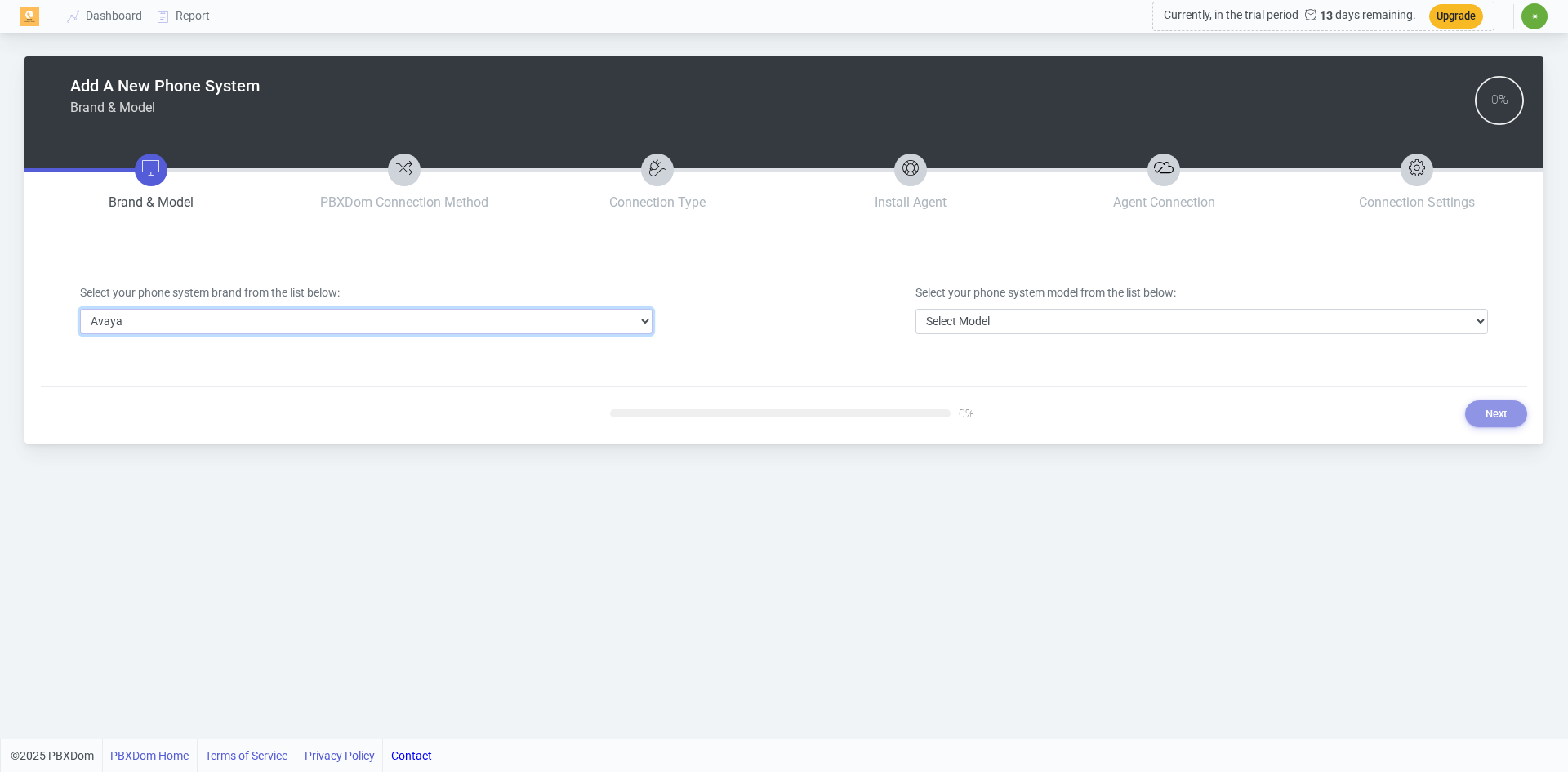
click at [227, 318] on select "Select Brand 3CX Avaya Cisco FreePBX/Asterisk Mitel Panasonic Yeastar" at bounding box center [366, 321] width 572 height 26
click at [194, 241] on div "Add A New Phone System Brand & Model 0% Brand & Model PBXDom Connection Method …" at bounding box center [784, 241] width 1486 height 371
click at [1533, 17] on span "✷" at bounding box center [1533, 17] width 7 height 10
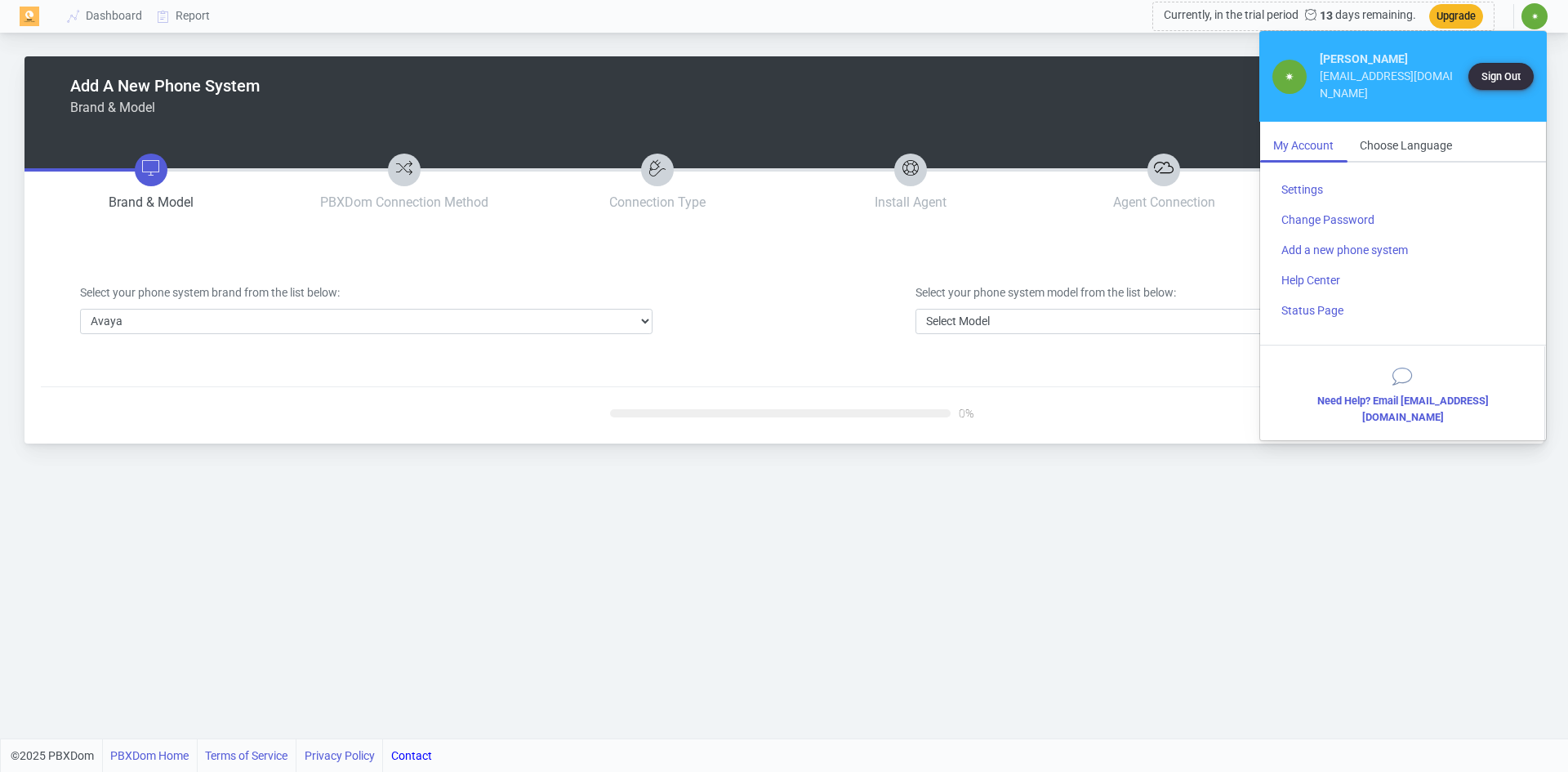
click at [1503, 70] on button "Sign Out" at bounding box center [1501, 76] width 65 height 27
